Goal: Use online tool/utility: Utilize a website feature to perform a specific function

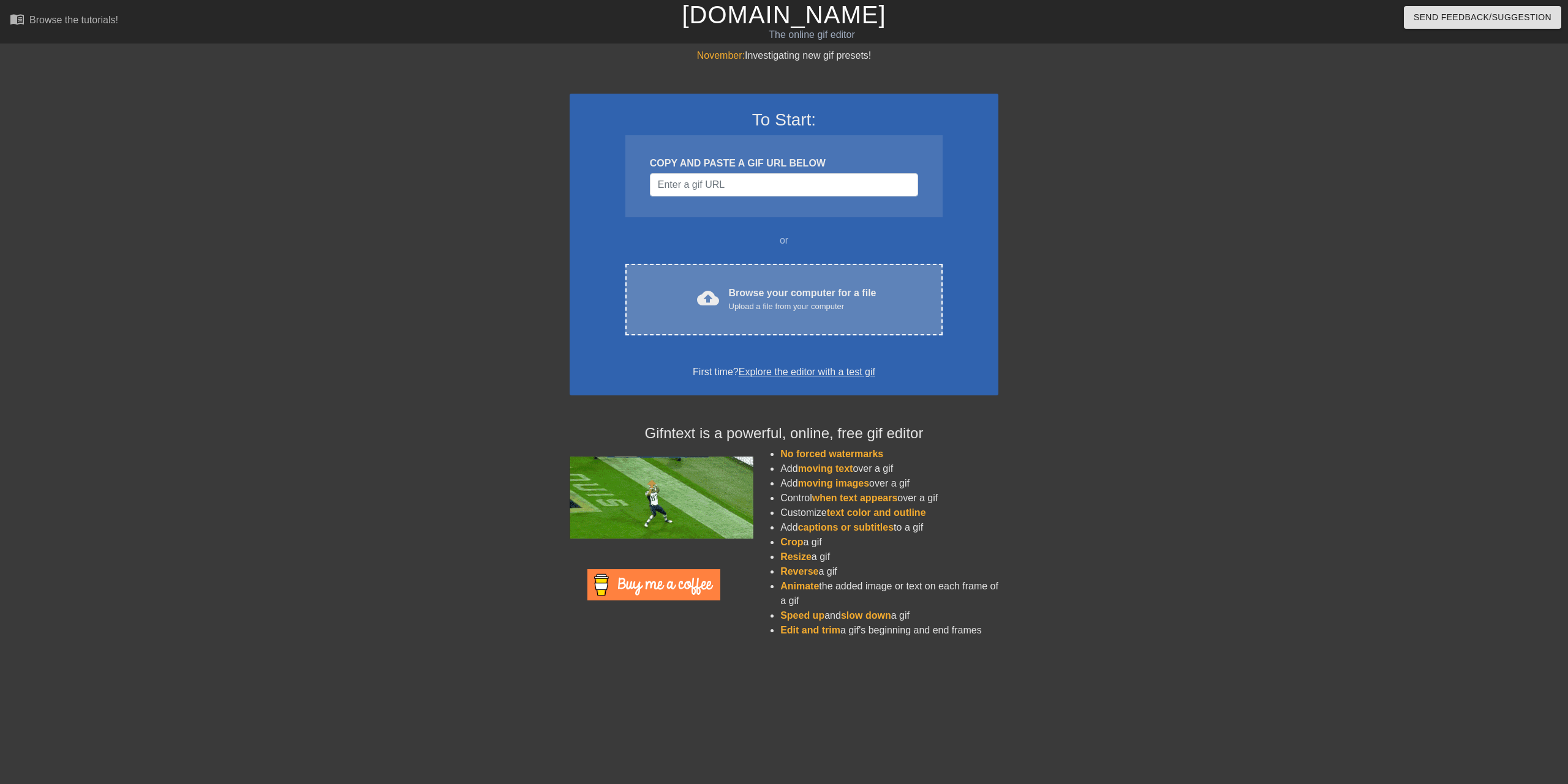
click at [754, 287] on div "Browse your computer for a file Upload a file from your computer" at bounding box center [802, 299] width 147 height 27
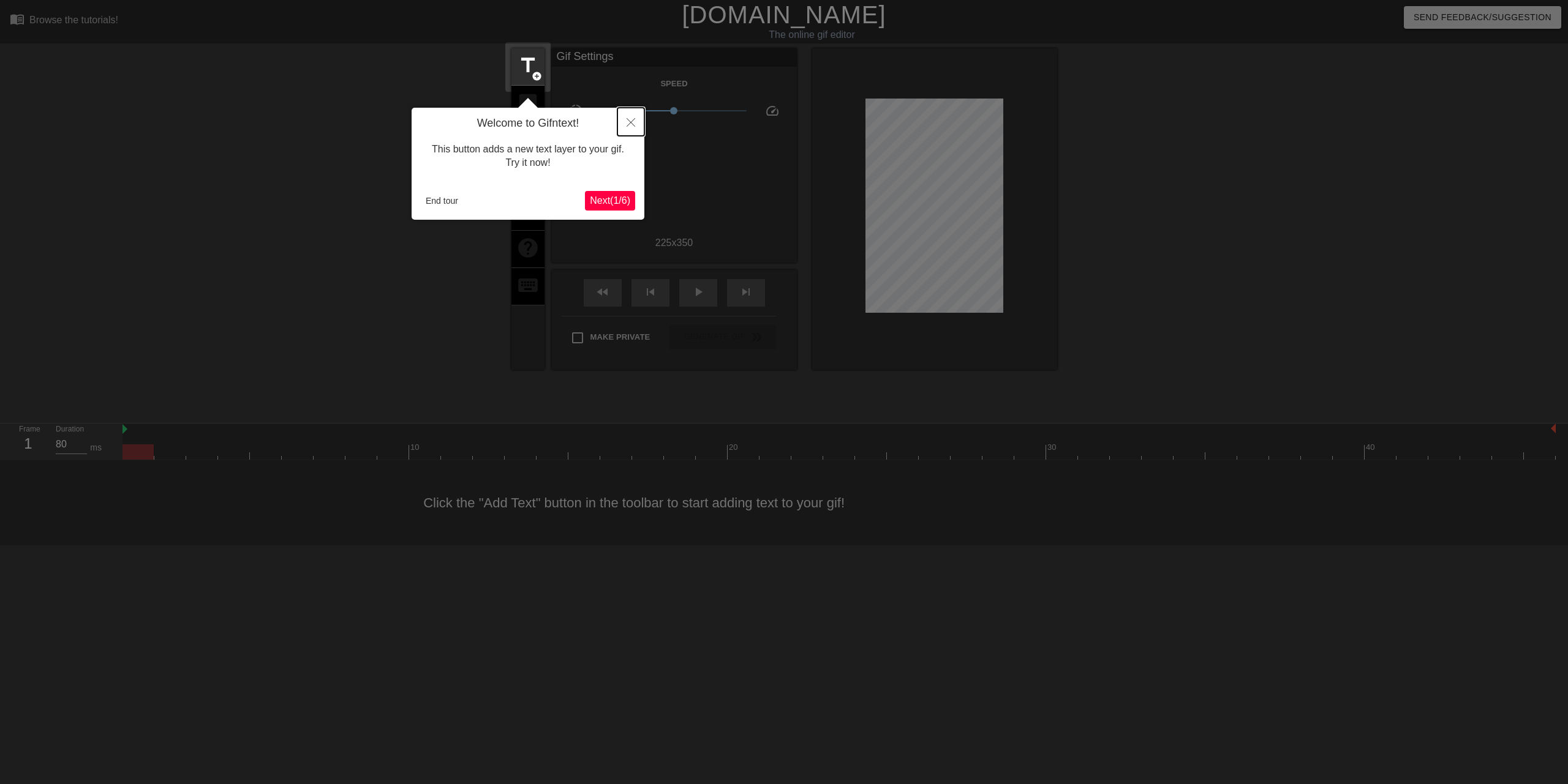
click at [633, 126] on icon "Close" at bounding box center [631, 123] width 9 height 9
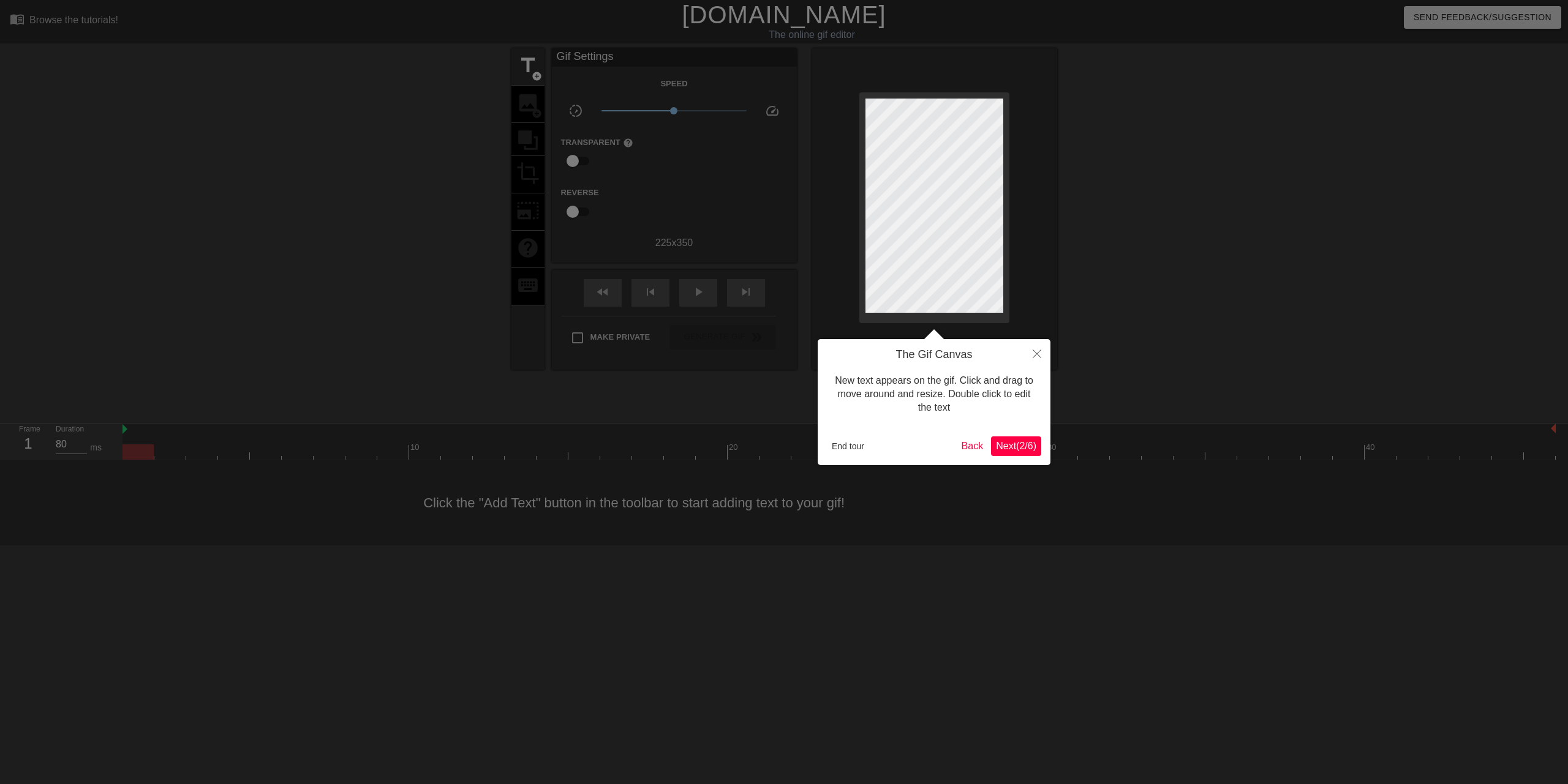
click at [535, 114] on div at bounding box center [784, 392] width 1568 height 784
click at [861, 440] on button "End tour" at bounding box center [847, 446] width 42 height 19
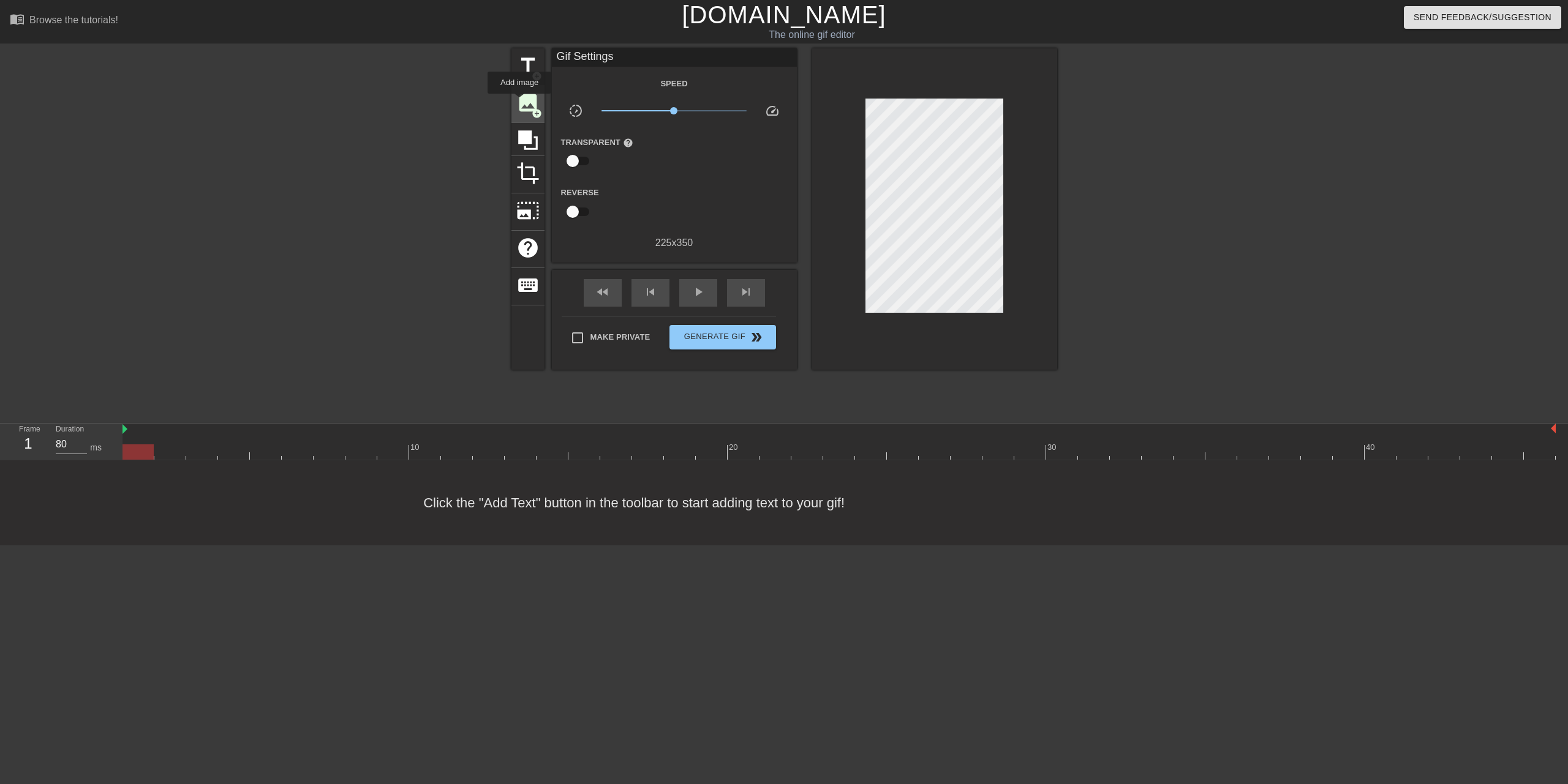
click at [525, 108] on span "image" at bounding box center [527, 102] width 23 height 23
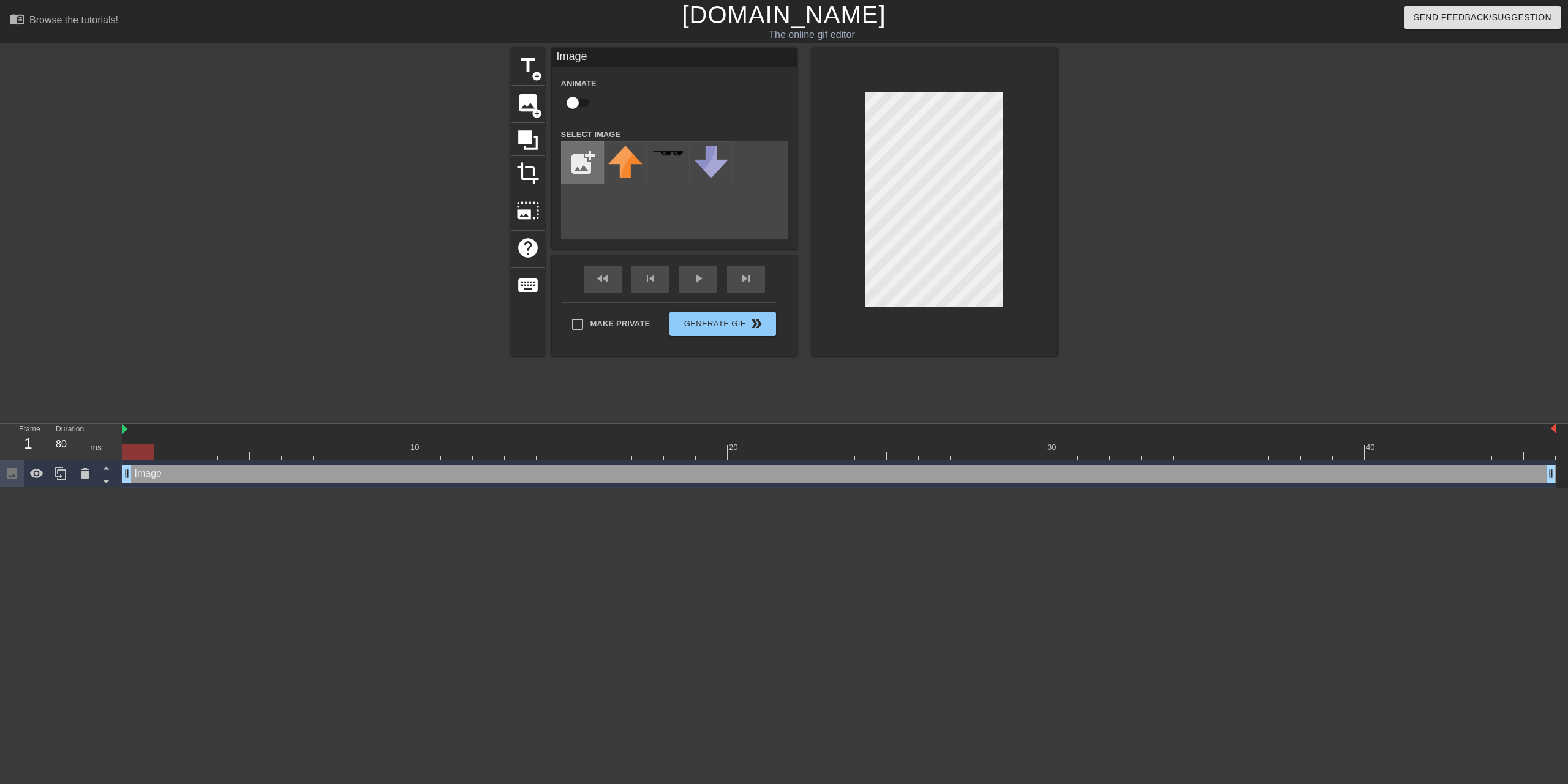
click at [587, 156] on input "file" at bounding box center [582, 163] width 41 height 41
type input "C:\fakepath\template.png"
click at [637, 173] on img at bounding box center [625, 172] width 34 height 53
click at [861, 302] on div at bounding box center [934, 202] width 245 height 308
click at [1002, 90] on div at bounding box center [934, 202] width 245 height 308
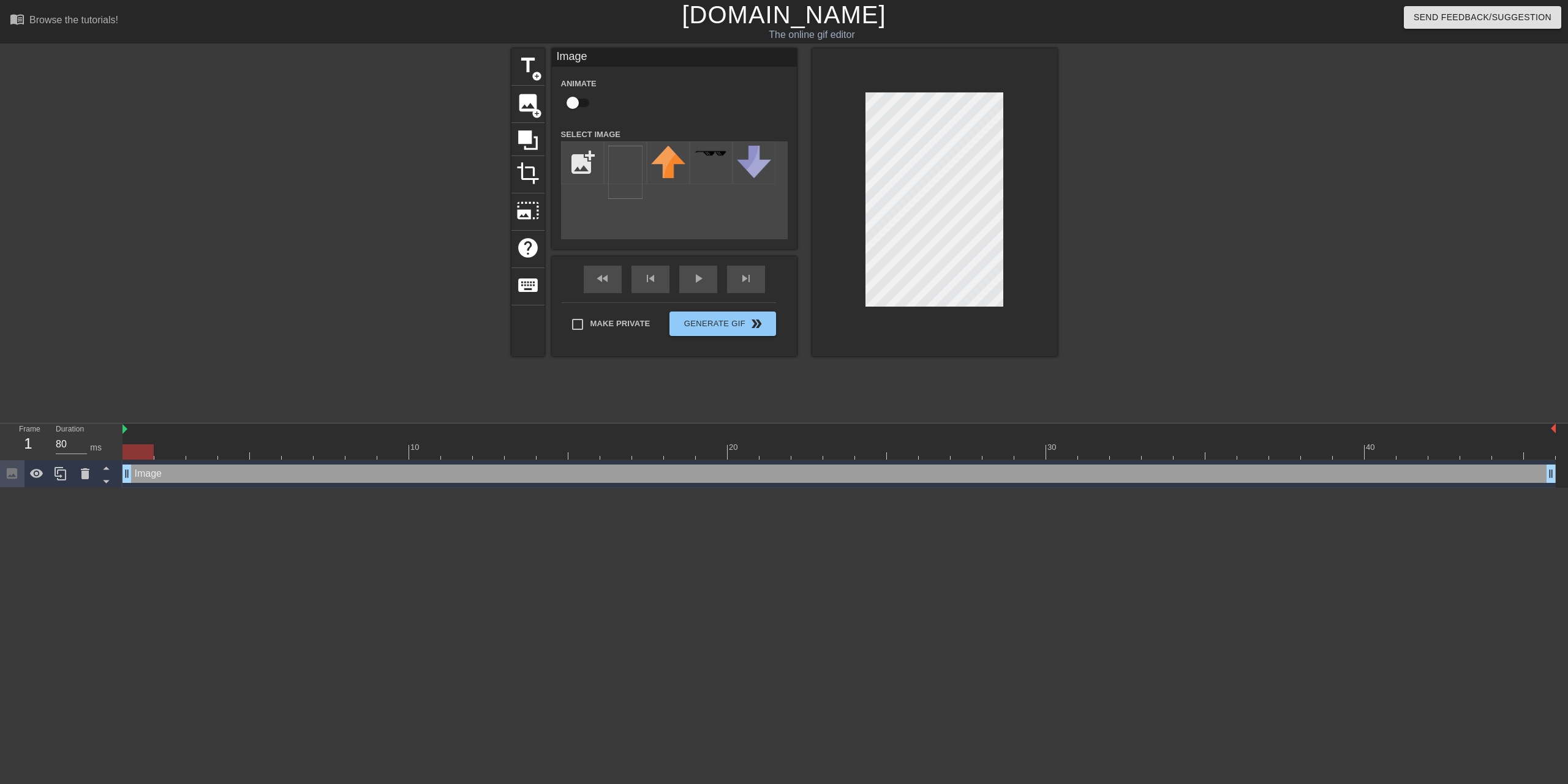
click at [1112, 147] on div at bounding box center [1164, 232] width 184 height 367
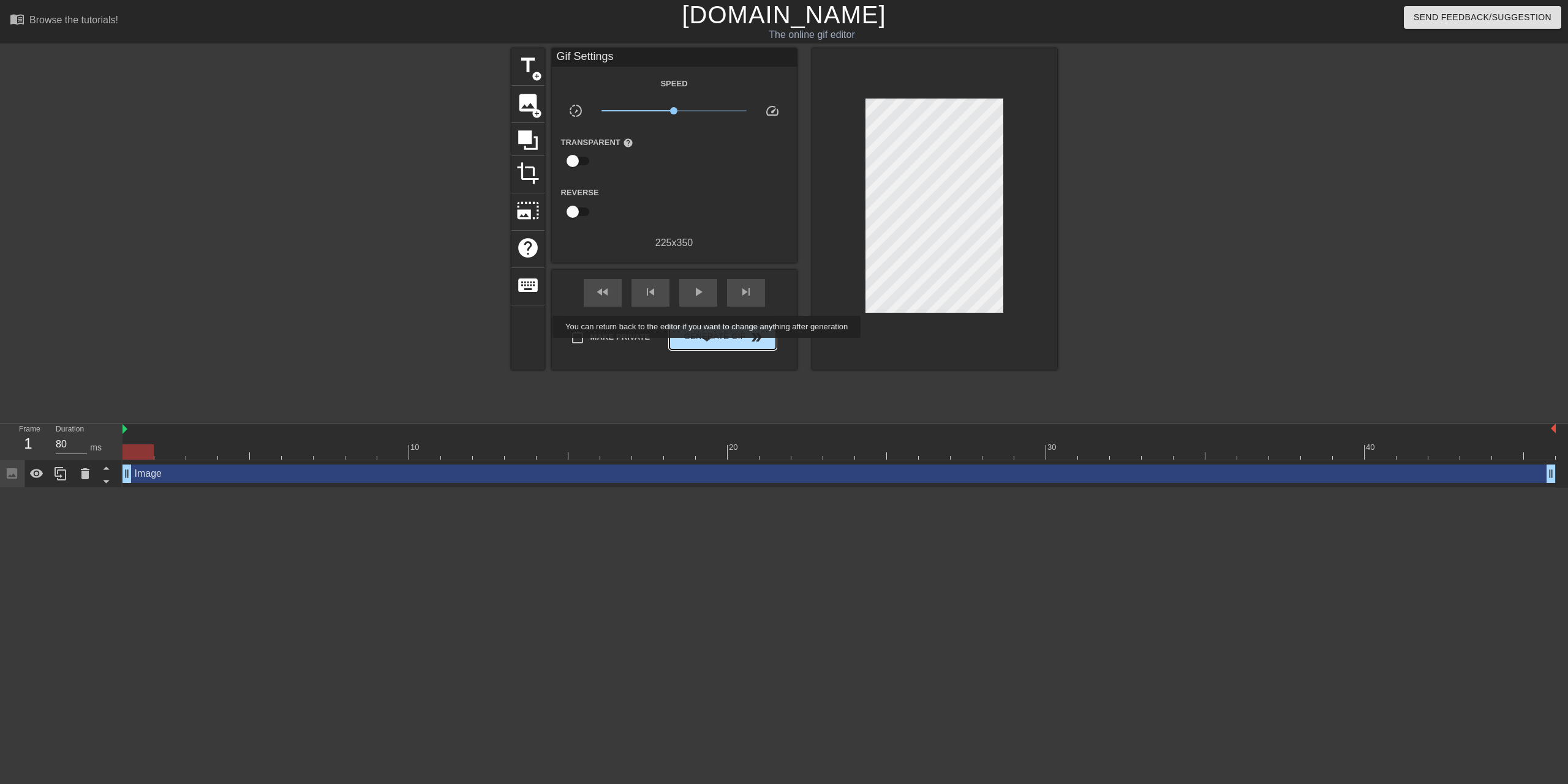
click at [707, 346] on button "Generate Gif double_arrow" at bounding box center [722, 337] width 106 height 24
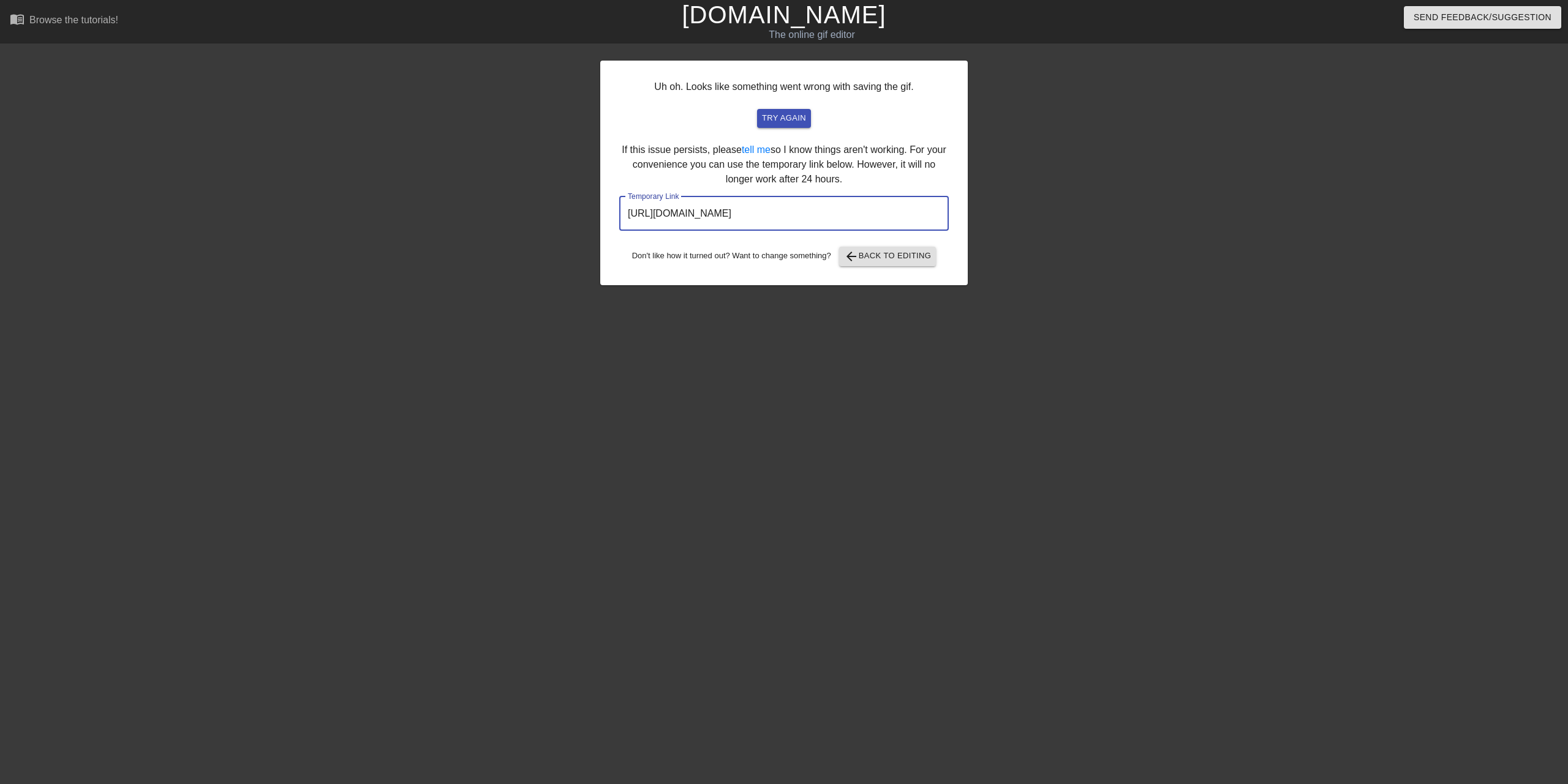
click at [861, 219] on input "https://www.gifntext.com/temp_generations/PQGExGec.gif" at bounding box center [784, 213] width 330 height 34
drag, startPoint x: 900, startPoint y: 214, endPoint x: 527, endPoint y: 214, distance: 373.0
click at [527, 214] on div "Uh oh. Looks like something went wrong with saving the gif. try again If this i…" at bounding box center [784, 232] width 1568 height 367
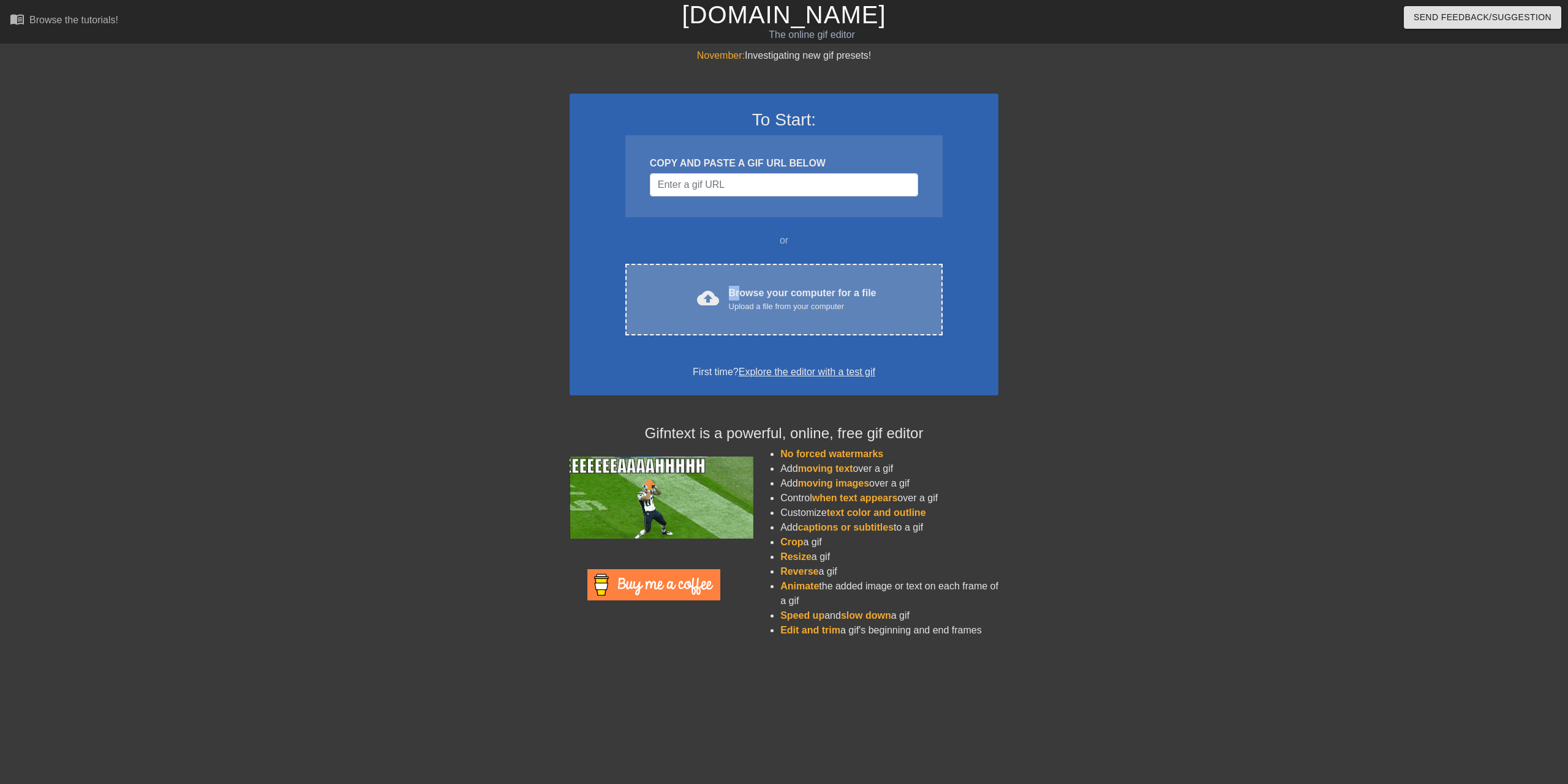
click at [738, 286] on div "Browse your computer for a file Upload a file from your computer" at bounding box center [802, 299] width 147 height 27
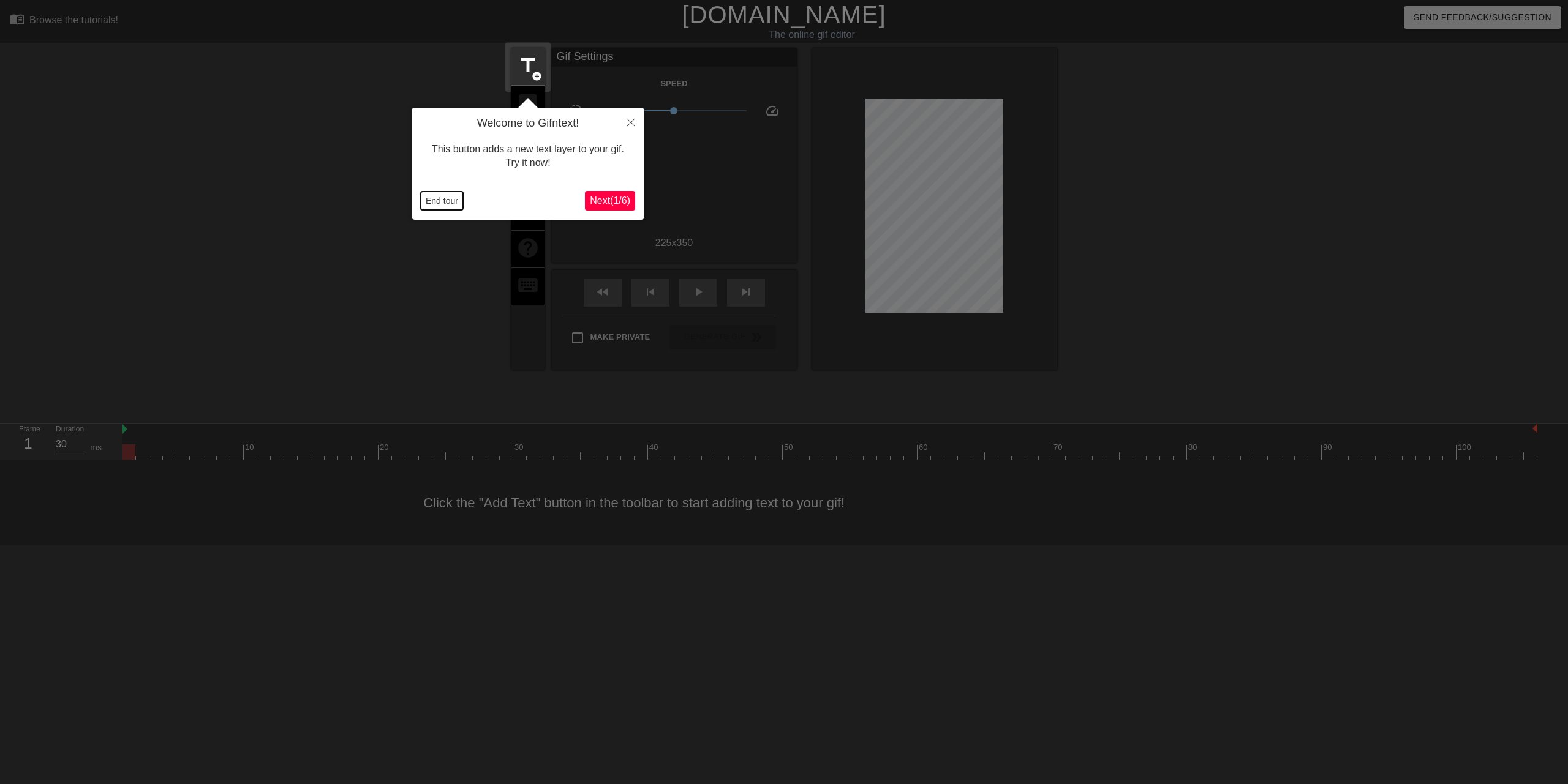
click at [458, 196] on button "End tour" at bounding box center [441, 201] width 42 height 19
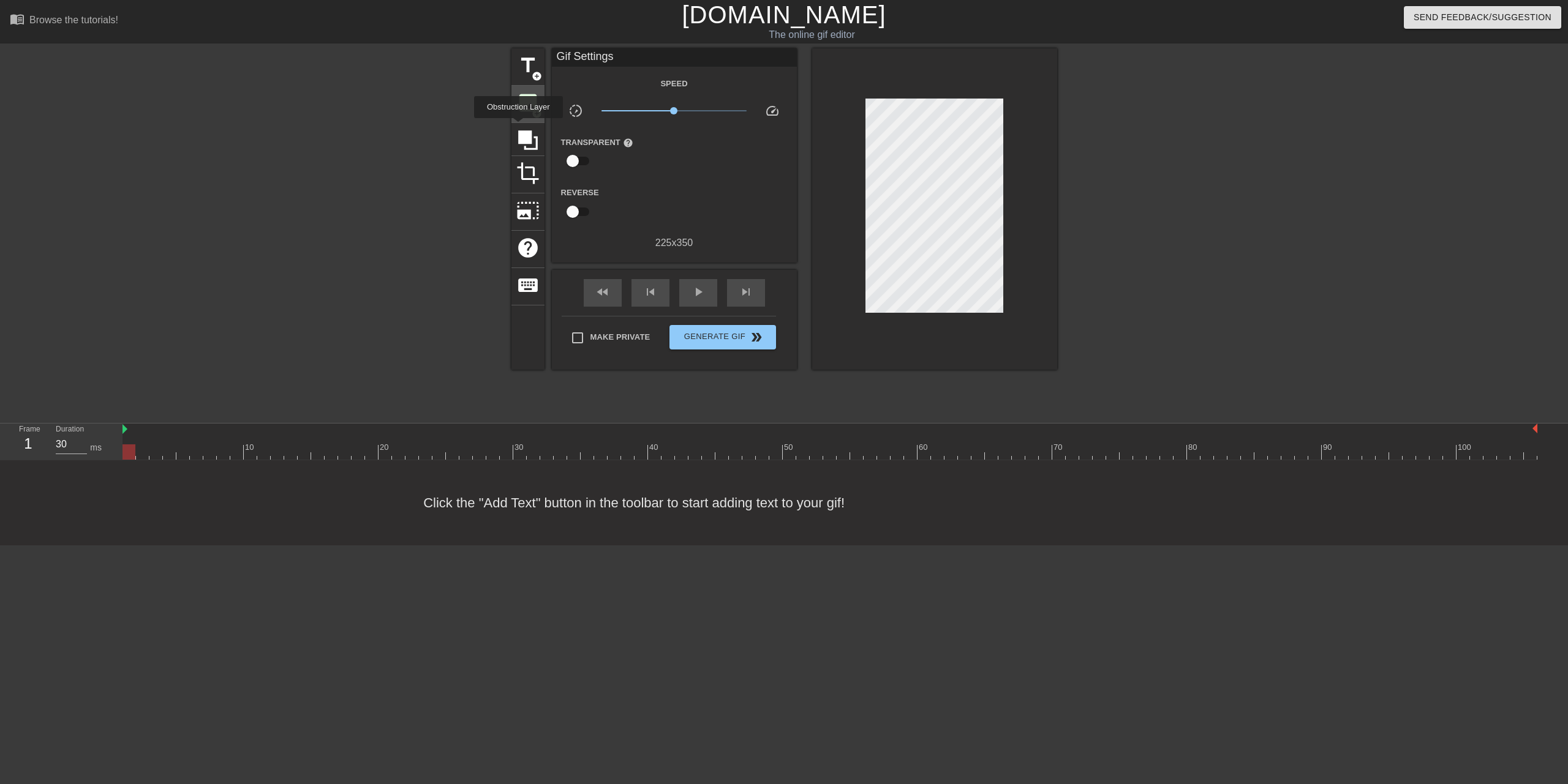
click at [523, 102] on span "image" at bounding box center [527, 102] width 23 height 23
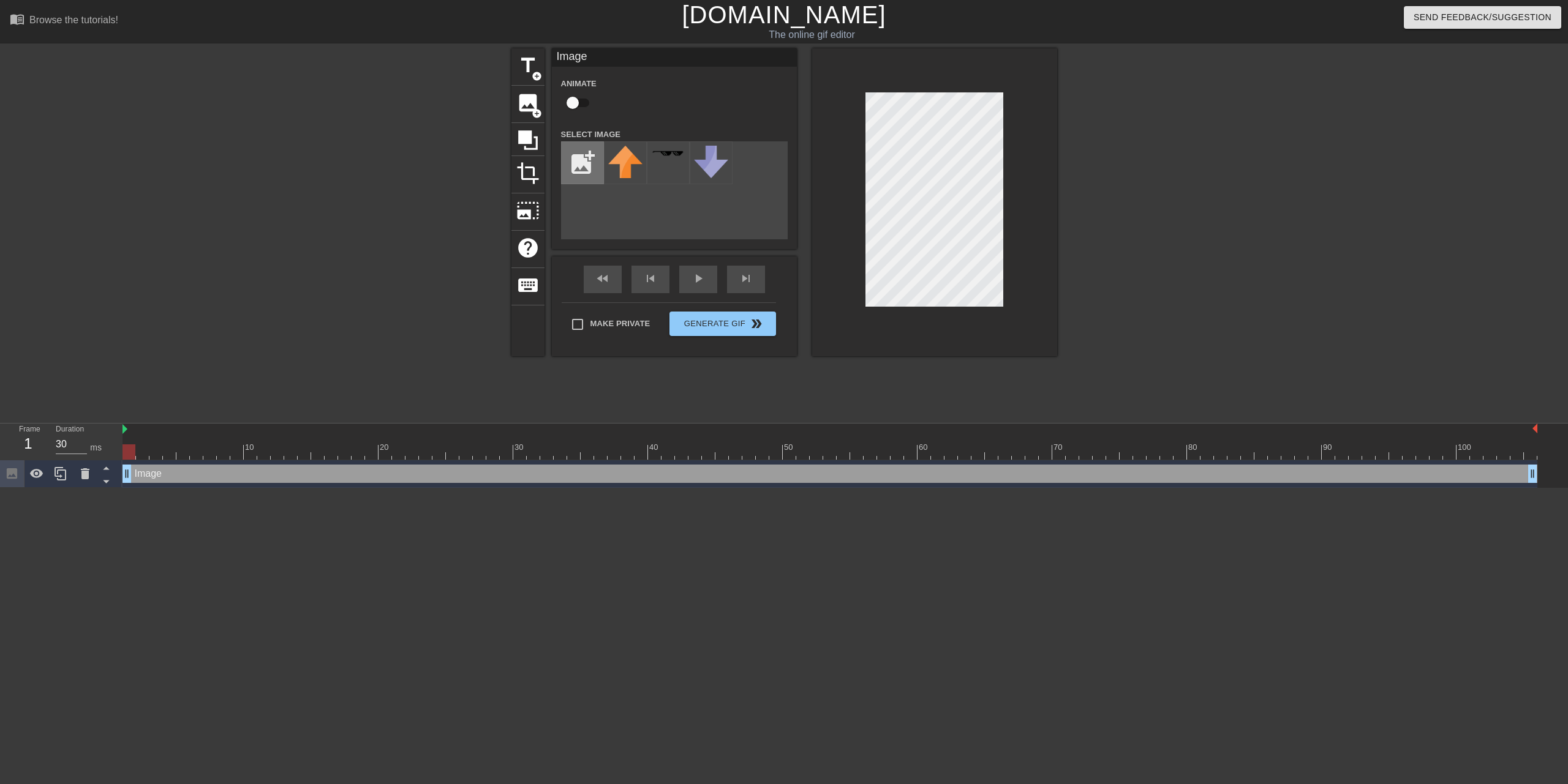
click at [569, 161] on input "file" at bounding box center [582, 163] width 41 height 41
type input "C:\fakepath\template.png"
click at [630, 166] on img at bounding box center [625, 172] width 34 height 53
click at [858, 300] on div at bounding box center [934, 202] width 245 height 308
click at [996, 87] on div at bounding box center [934, 202] width 245 height 308
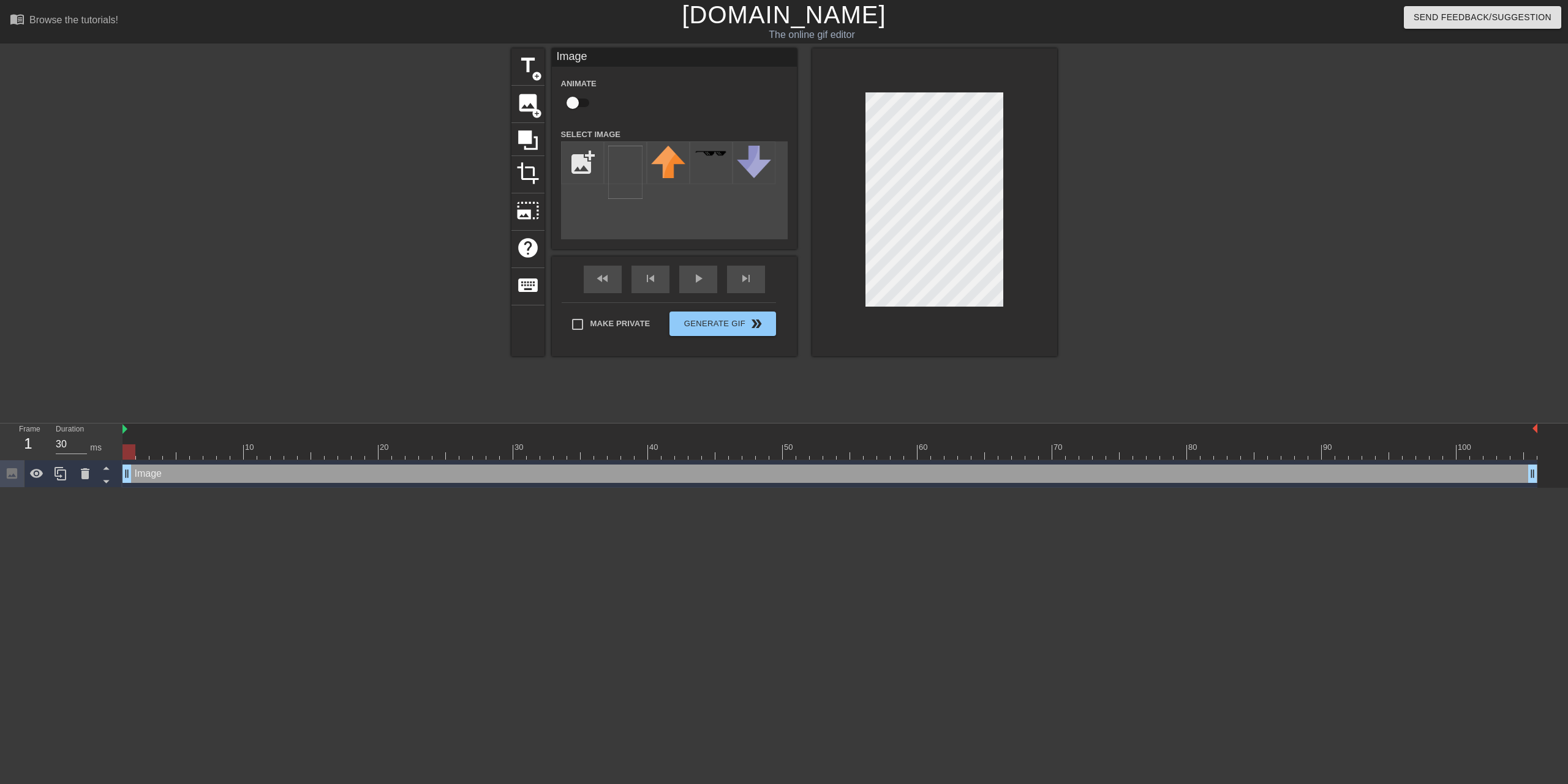
click at [1112, 147] on div at bounding box center [1164, 232] width 184 height 367
click at [1003, 93] on div at bounding box center [934, 202] width 245 height 308
click at [1072, 104] on div at bounding box center [1164, 232] width 184 height 367
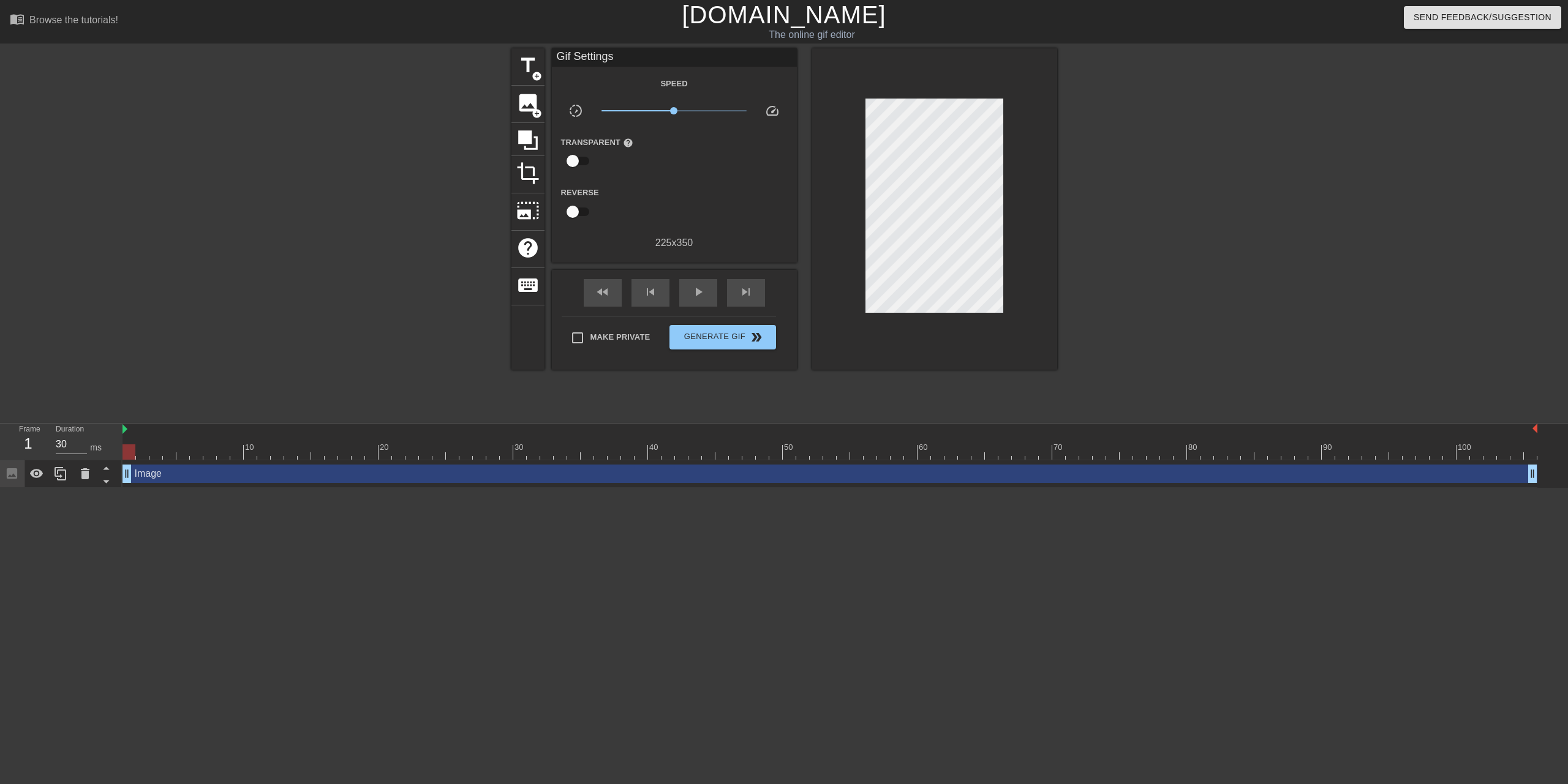
click at [717, 350] on div "Make Private Generate Gif double_arrow" at bounding box center [668, 340] width 214 height 48
click at [722, 342] on span "Generate Gif double_arrow" at bounding box center [722, 338] width 96 height 15
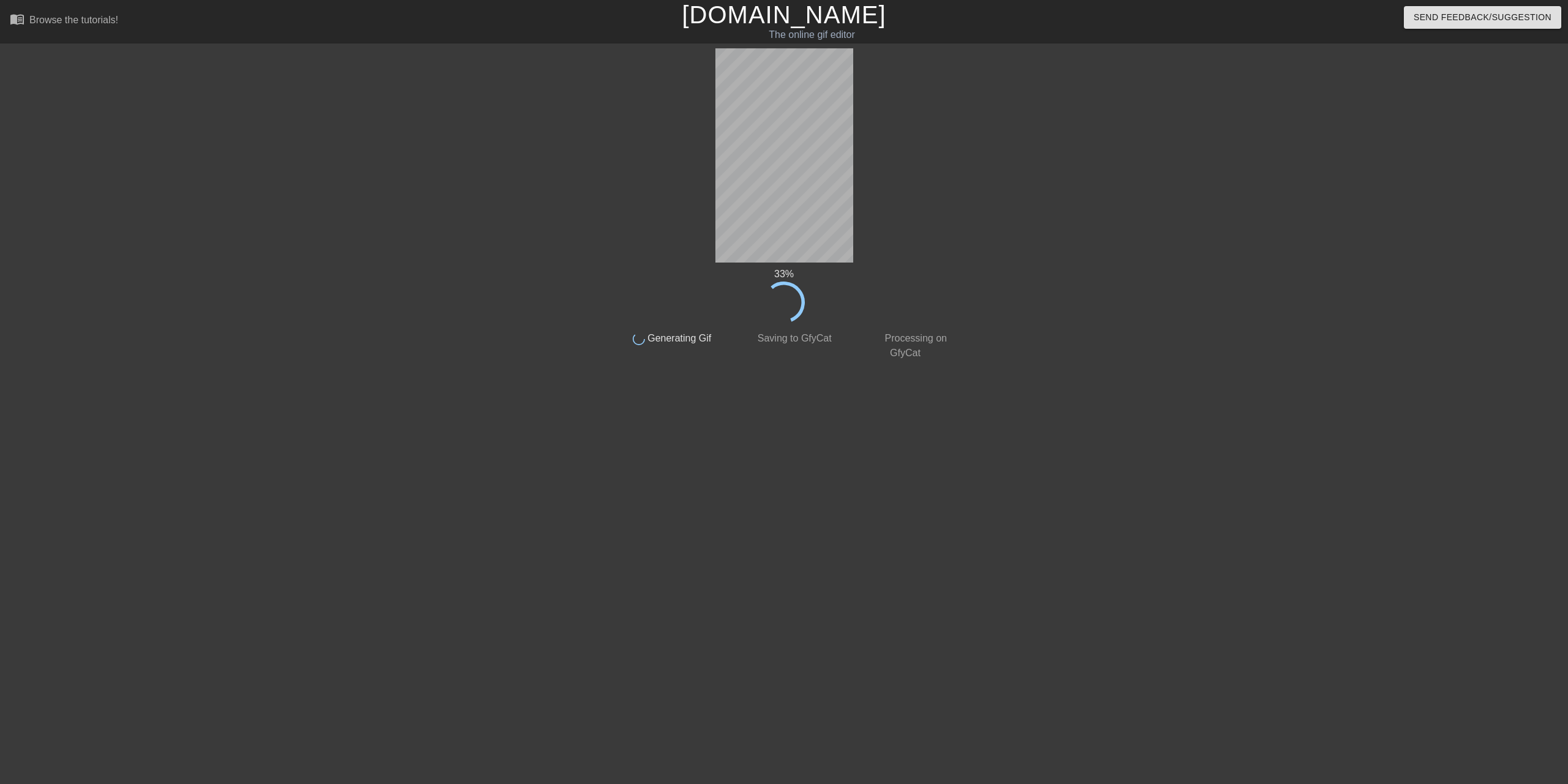
click at [1078, 401] on div at bounding box center [1063, 232] width 184 height 367
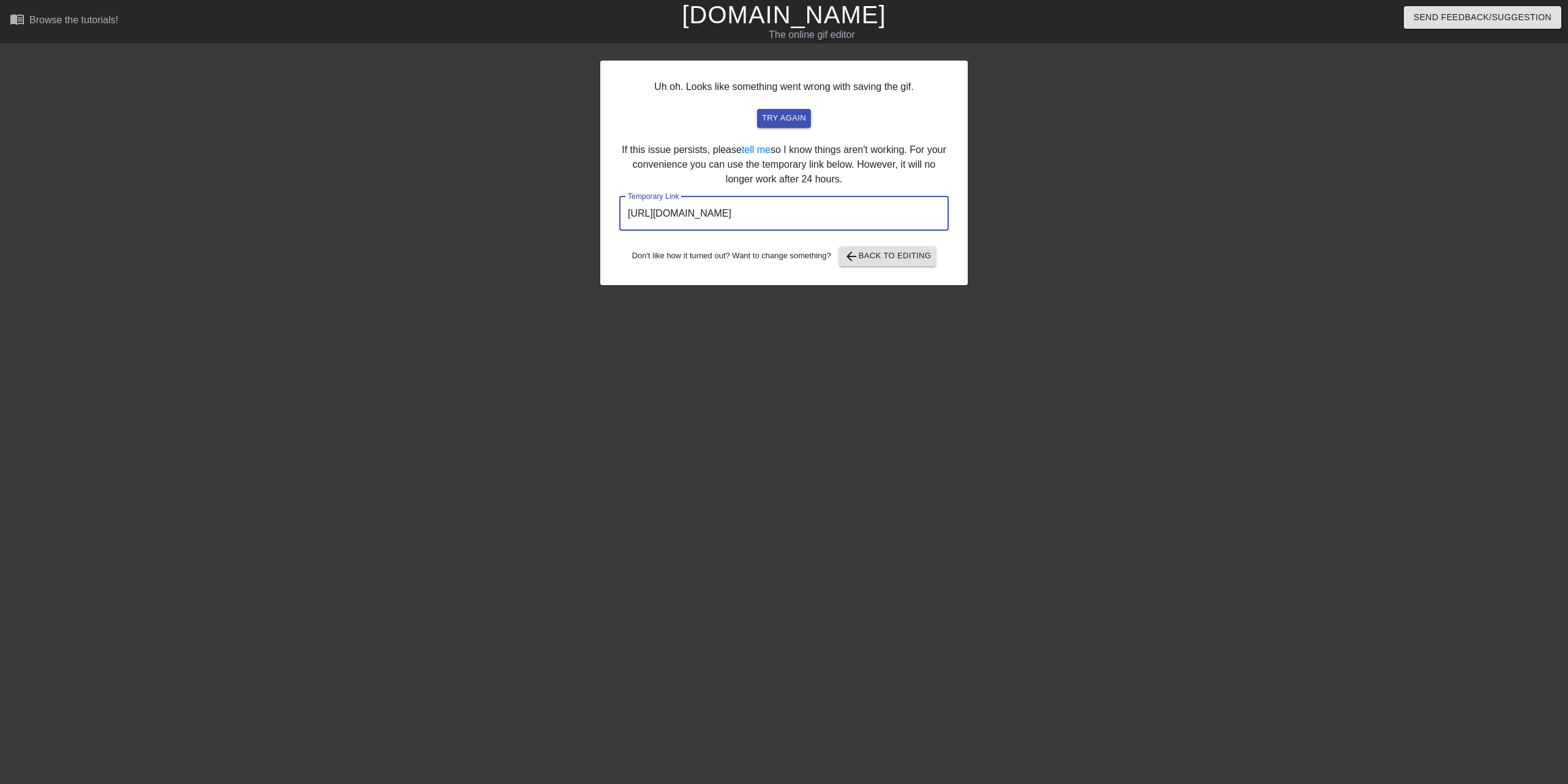
drag, startPoint x: 855, startPoint y: 211, endPoint x: 474, endPoint y: 206, distance: 381.0
click at [474, 206] on div "Uh oh. Looks like something went wrong with saving the gif. try again If this i…" at bounding box center [784, 232] width 1568 height 367
click at [879, 253] on span "arrow_back Back to Editing" at bounding box center [887, 257] width 87 height 15
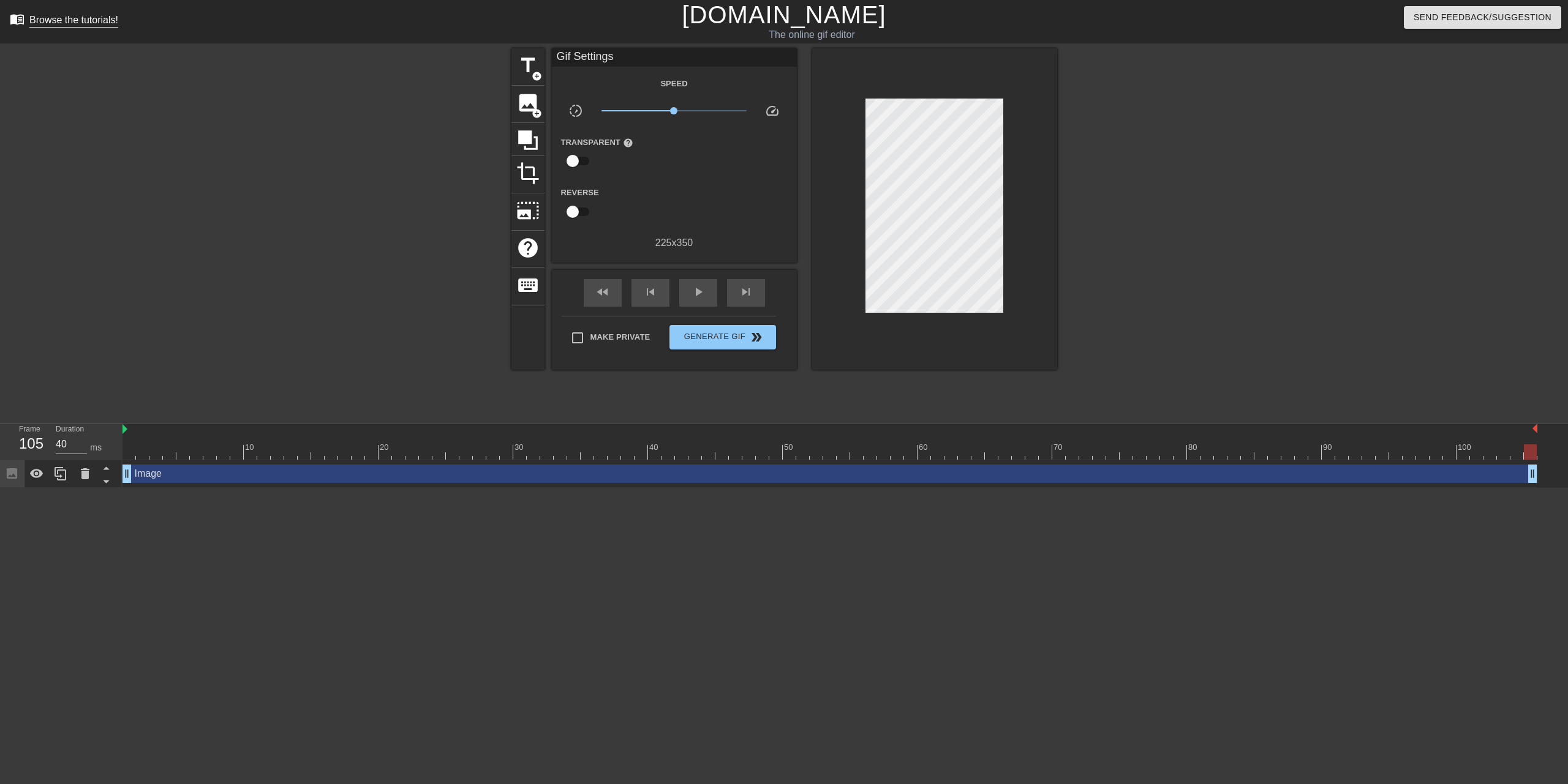
click at [79, 18] on div "Browse the tutorials!" at bounding box center [74, 20] width 89 height 10
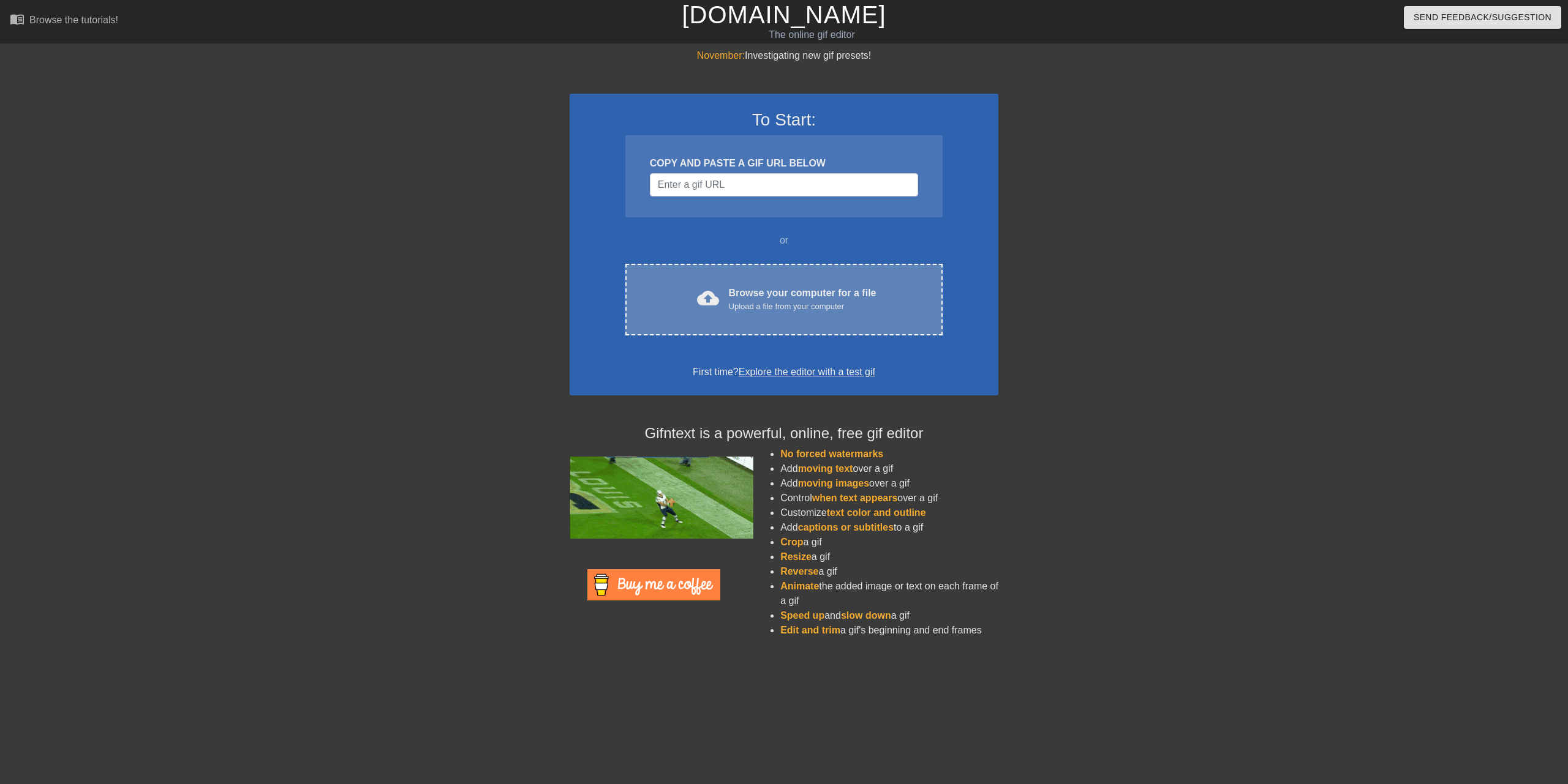
click at [732, 309] on div "Upload a file from your computer" at bounding box center [802, 306] width 147 height 13
click at [747, 312] on div "Upload a file from your computer" at bounding box center [802, 306] width 147 height 13
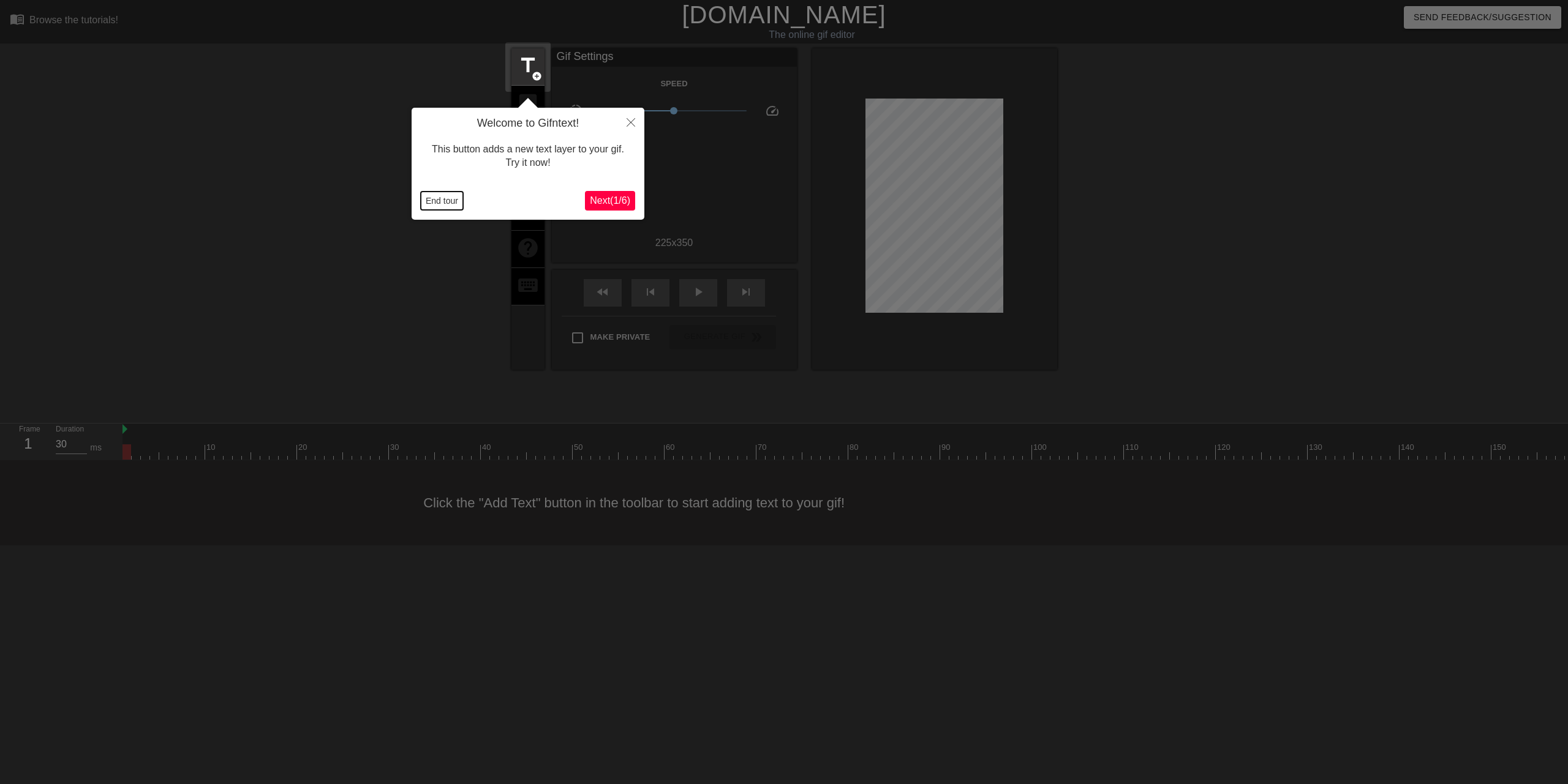
click at [456, 203] on button "End tour" at bounding box center [441, 201] width 42 height 19
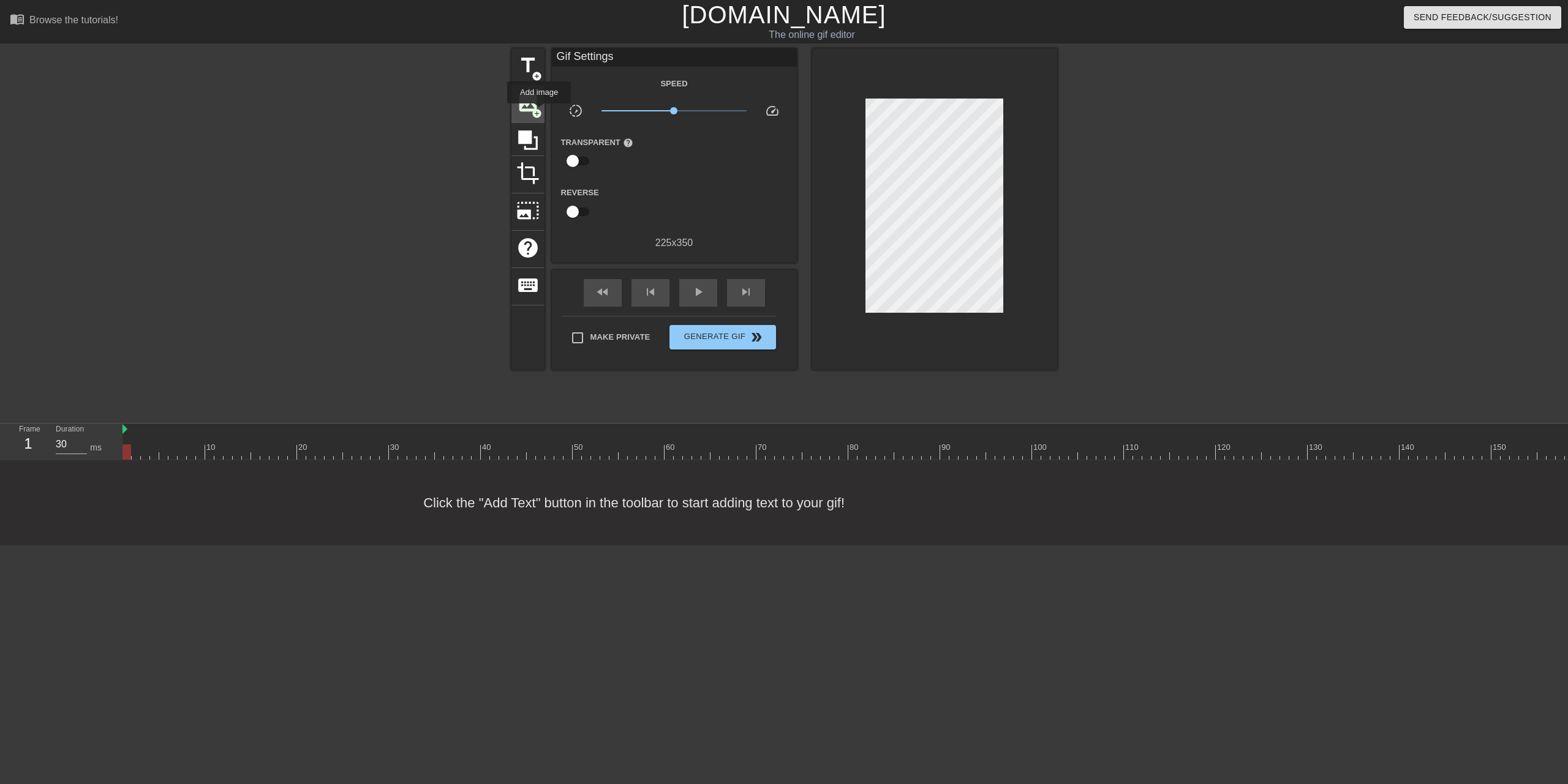
click at [539, 112] on span "add_circle" at bounding box center [537, 113] width 10 height 10
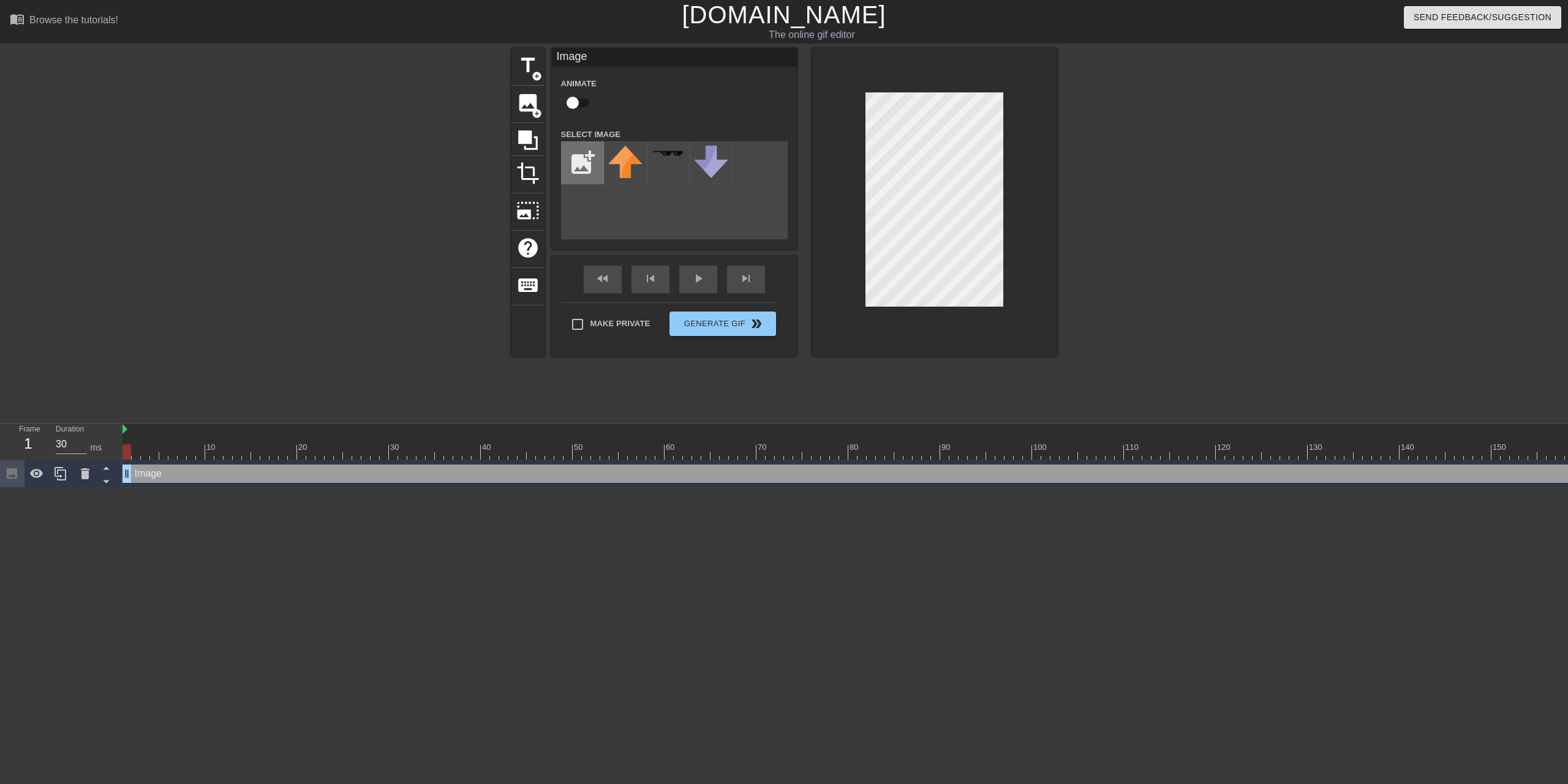
click at [586, 161] on input "file" at bounding box center [582, 163] width 41 height 41
type input "C:\fakepath\template.png"
click at [621, 174] on img at bounding box center [625, 172] width 34 height 53
click at [998, 90] on div at bounding box center [934, 202] width 245 height 308
click at [1144, 147] on div at bounding box center [1164, 232] width 184 height 367
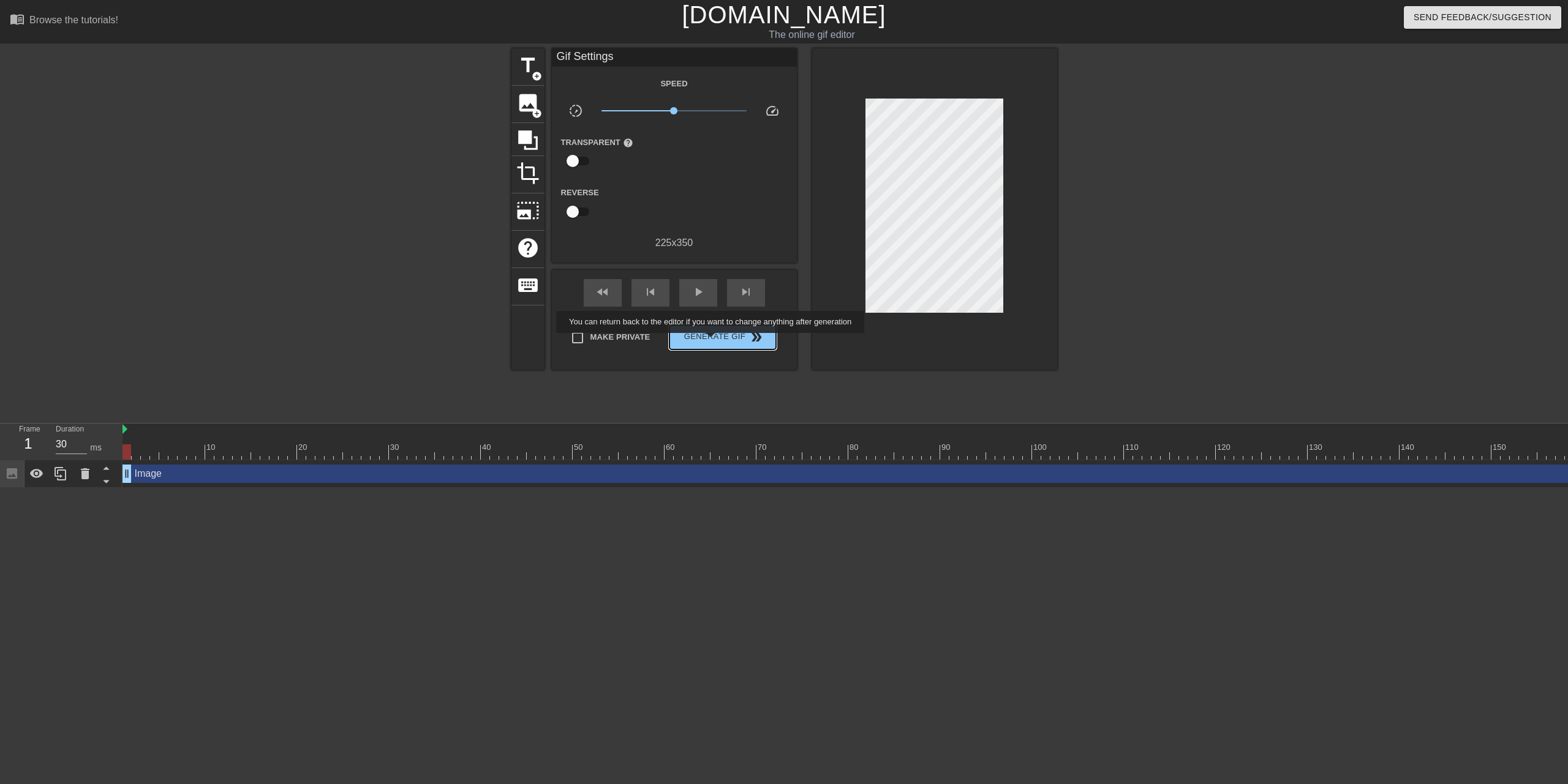
drag, startPoint x: 710, startPoint y: 341, endPoint x: 698, endPoint y: 386, distance: 46.6
click at [710, 341] on span "Generate Gif double_arrow" at bounding box center [722, 338] width 96 height 15
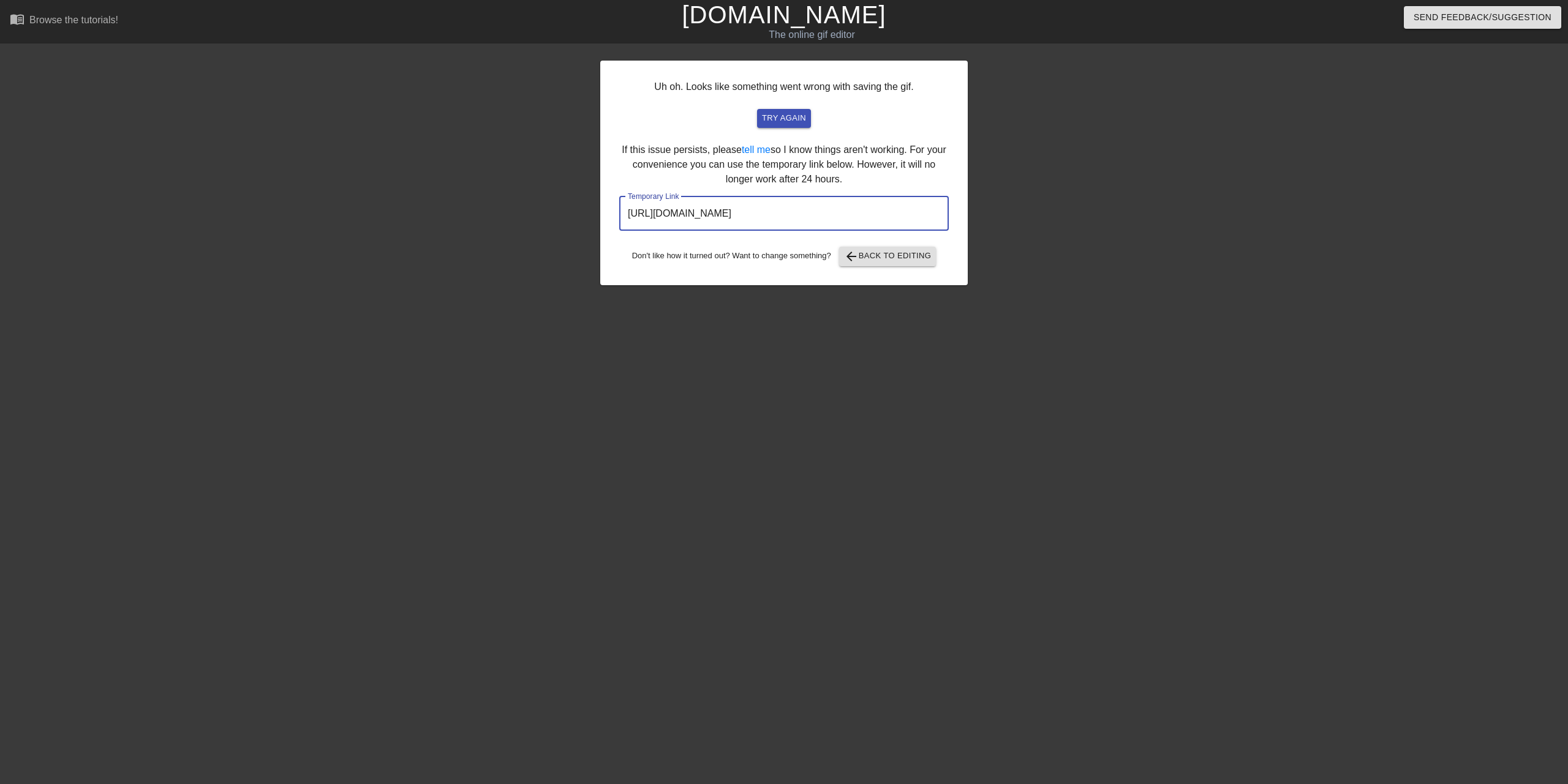
drag, startPoint x: 887, startPoint y: 212, endPoint x: 571, endPoint y: 205, distance: 316.1
click at [571, 205] on div "Uh oh. Looks like something went wrong with saving the gif. try again If this i…" at bounding box center [784, 232] width 1568 height 367
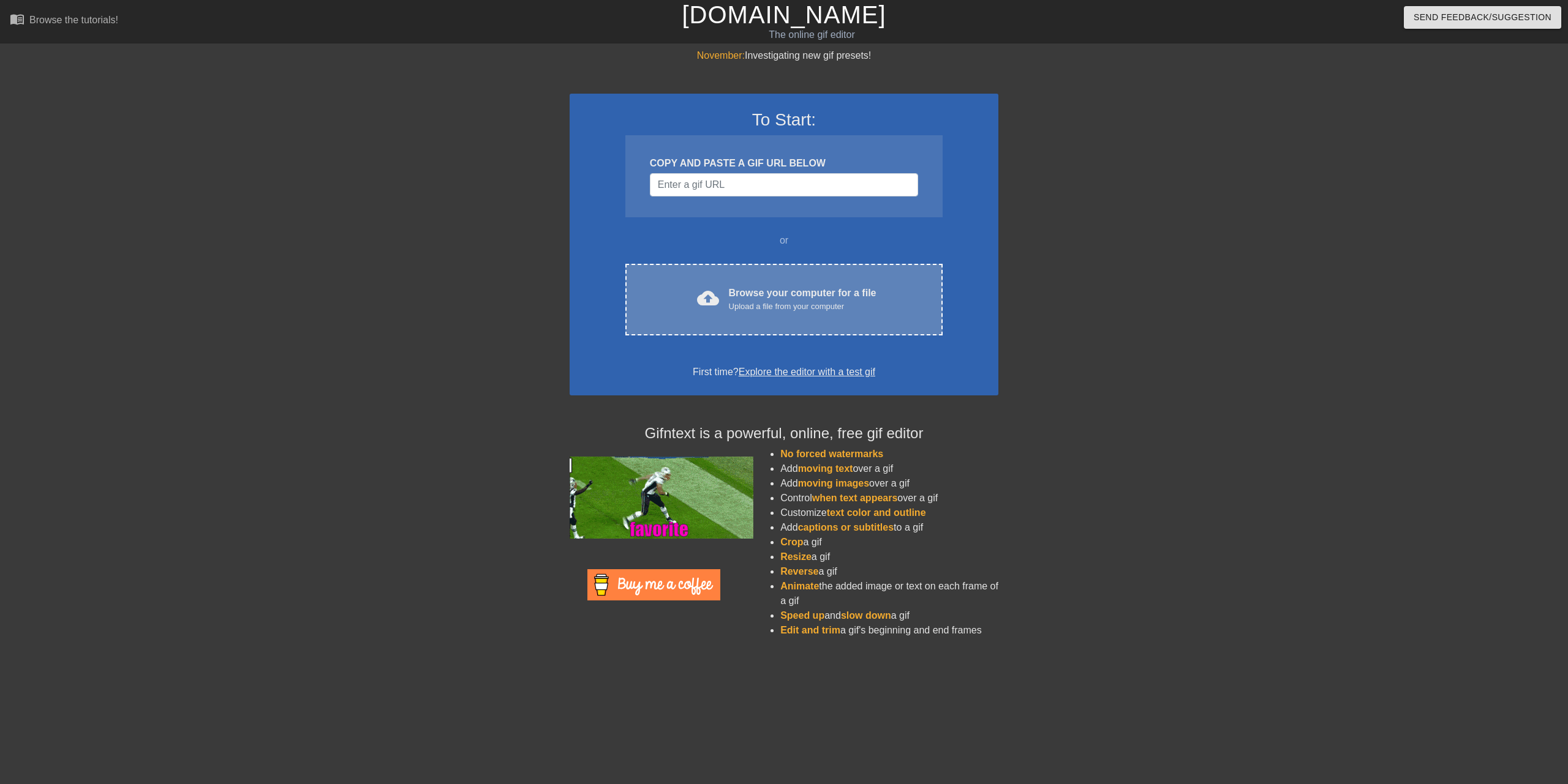
click at [684, 293] on div "cloud_upload Browse your computer for a file Upload a file from your computer" at bounding box center [784, 299] width 266 height 27
click at [689, 331] on div "cloud_upload Browse your computer for a file Upload a file from your computer C…" at bounding box center [784, 299] width 317 height 72
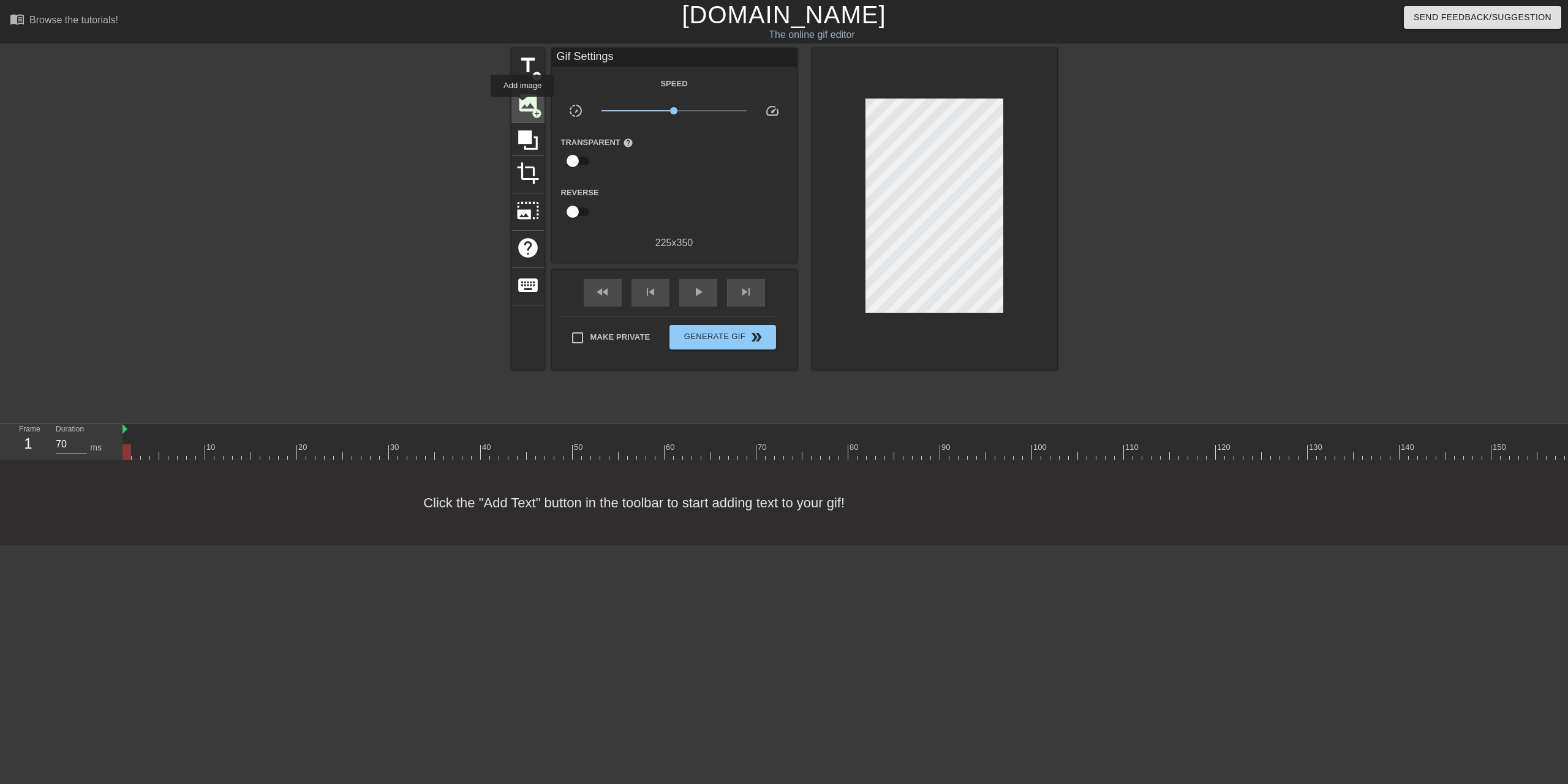
click at [522, 105] on span "image" at bounding box center [527, 102] width 23 height 23
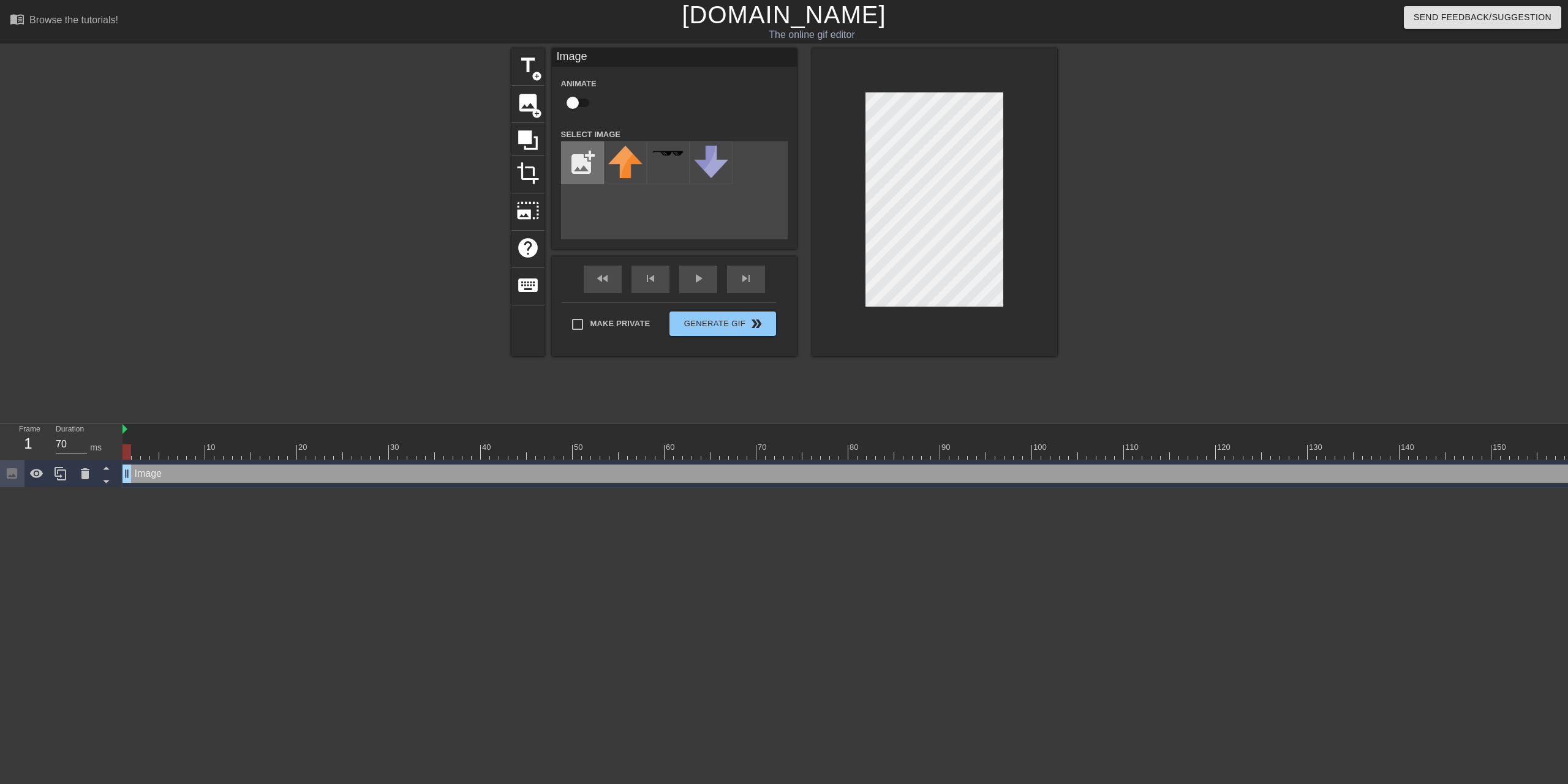
click at [577, 164] on input "file" at bounding box center [582, 163] width 41 height 41
type input "C:\fakepath\template.png"
click at [624, 165] on img at bounding box center [625, 172] width 34 height 53
click at [858, 299] on div at bounding box center [934, 202] width 245 height 308
click at [1007, 95] on div at bounding box center [934, 202] width 245 height 308
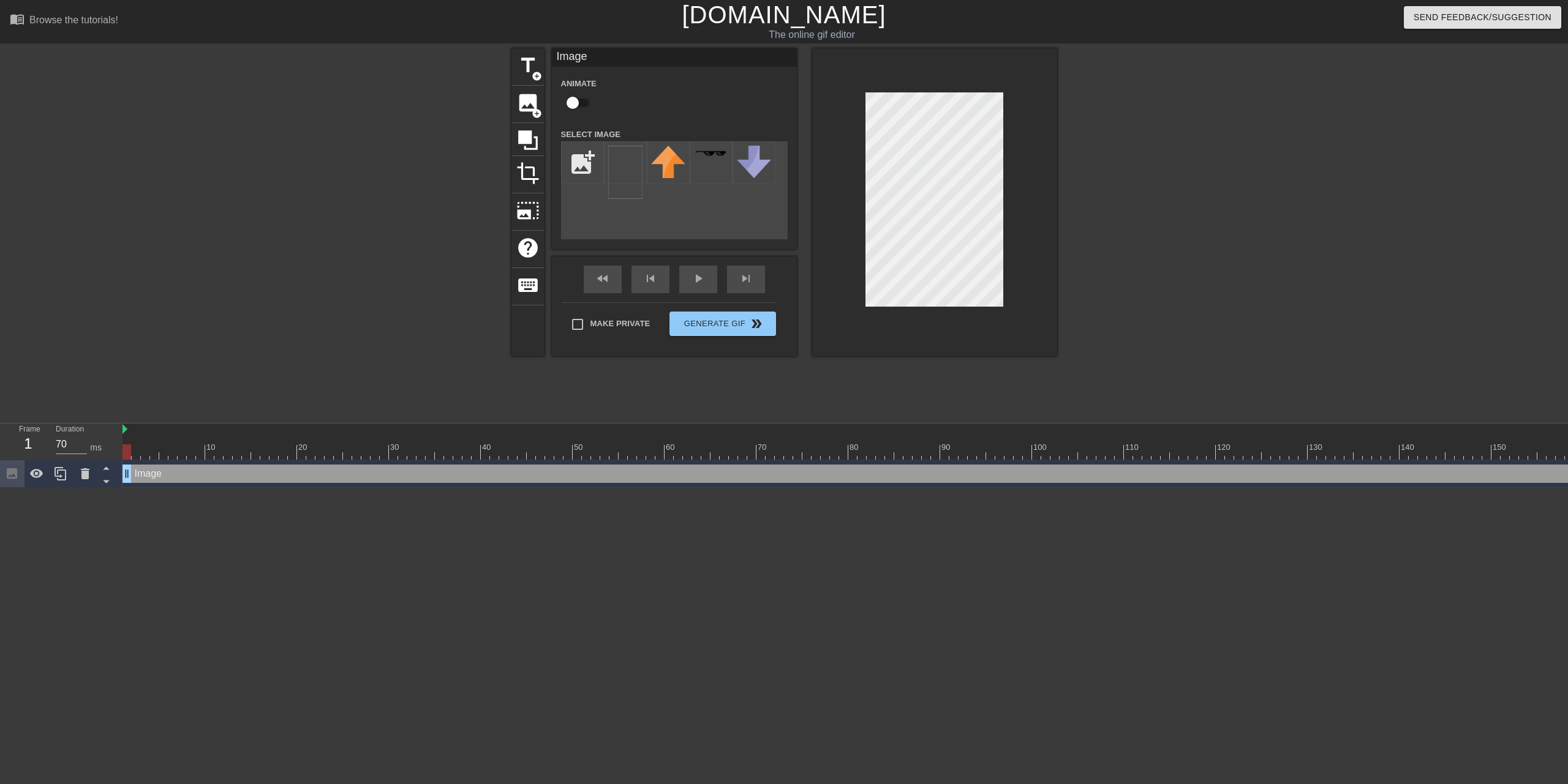
click at [1138, 129] on div at bounding box center [1164, 232] width 184 height 367
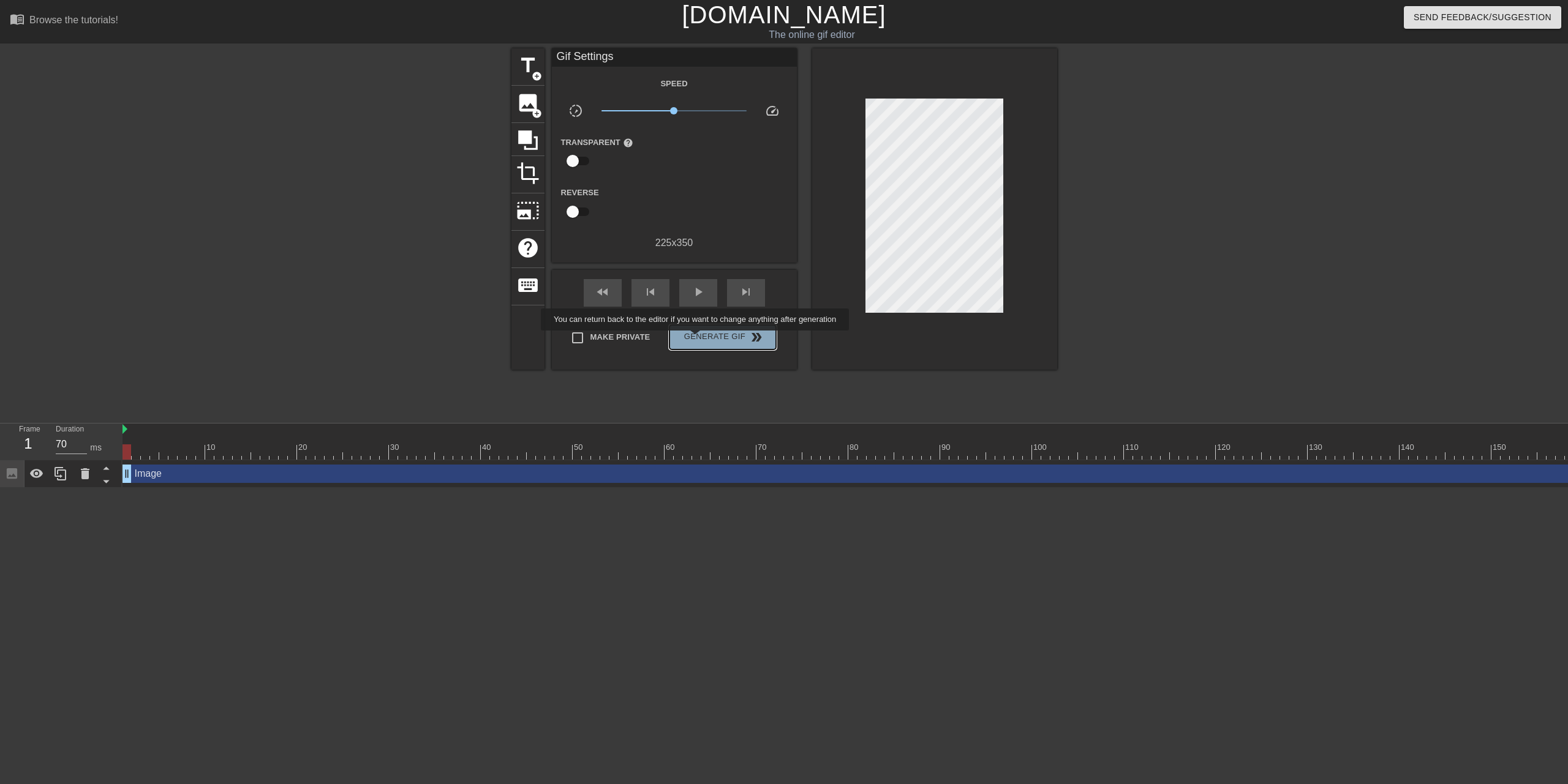
click at [695, 339] on span "Generate Gif double_arrow" at bounding box center [722, 338] width 96 height 15
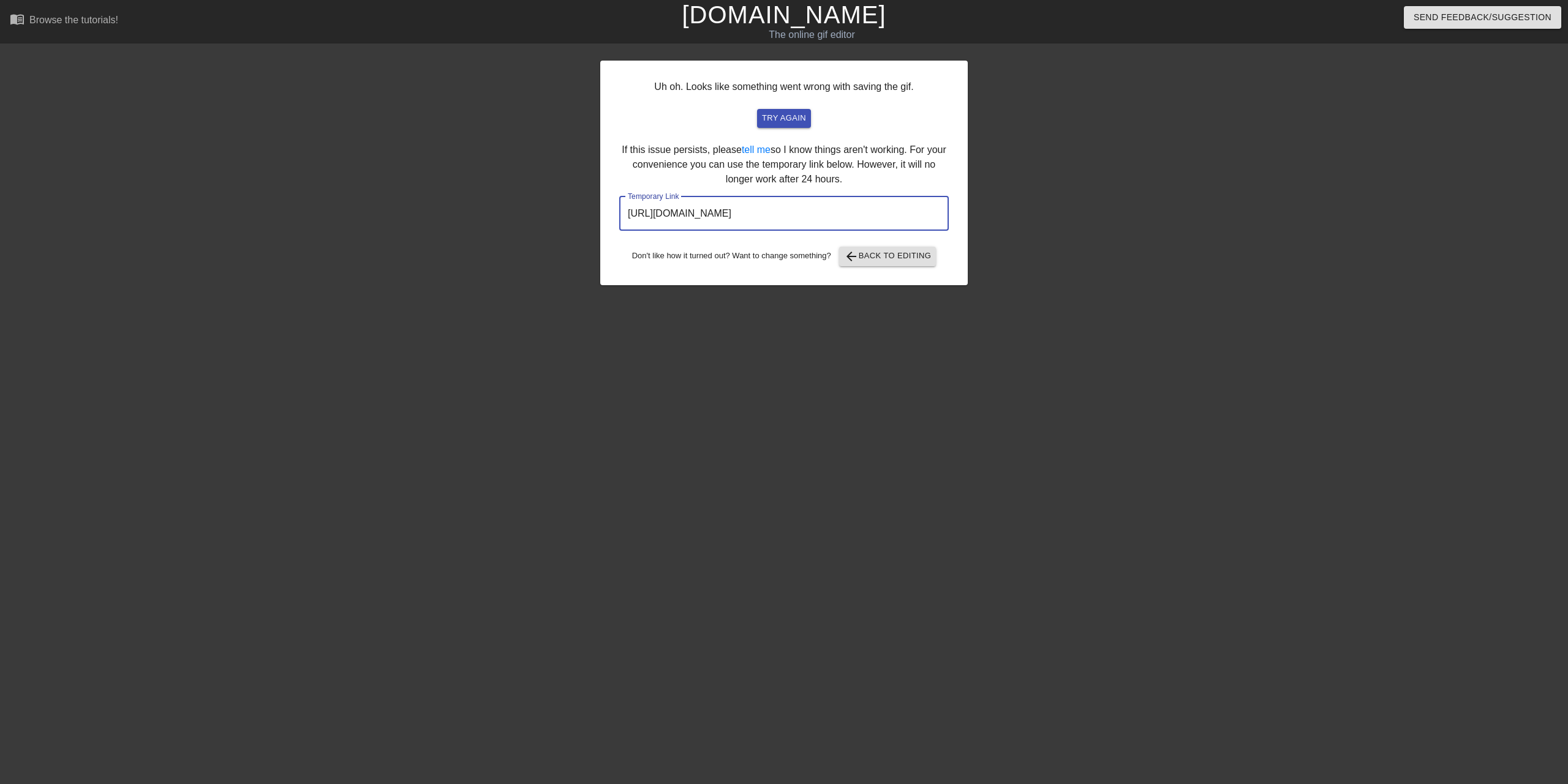
drag, startPoint x: 870, startPoint y: 210, endPoint x: 550, endPoint y: 180, distance: 321.4
click at [548, 179] on div "Uh oh. Looks like something went wrong with saving the gif. try again If this i…" at bounding box center [784, 232] width 1568 height 367
